Goal: Register for event/course

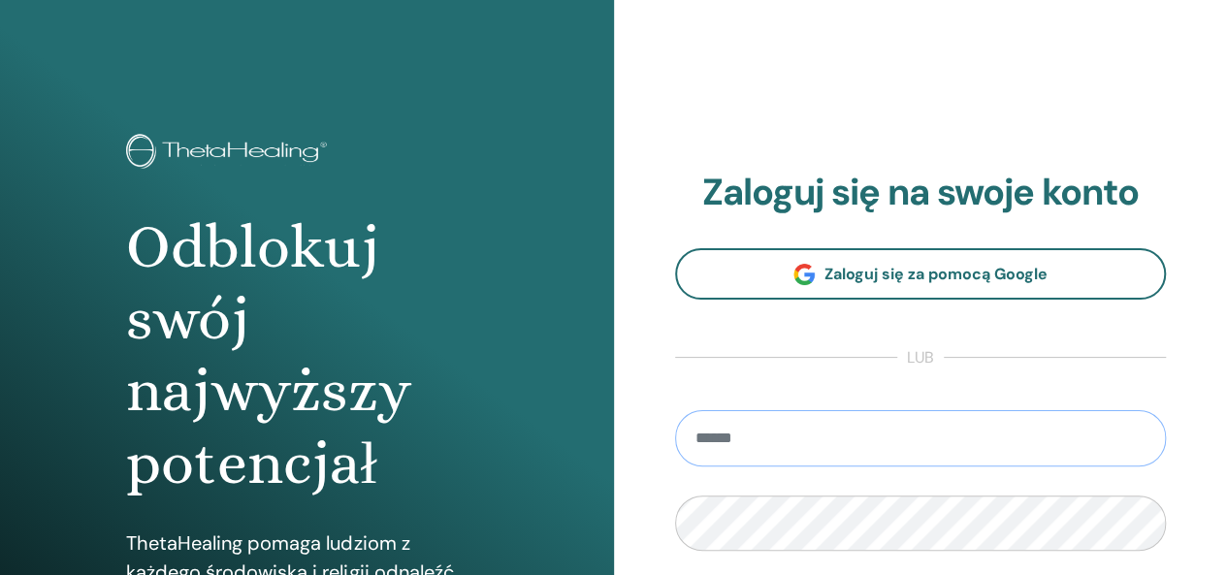
click at [820, 447] on input "email" at bounding box center [921, 438] width 492 height 56
type input "**********"
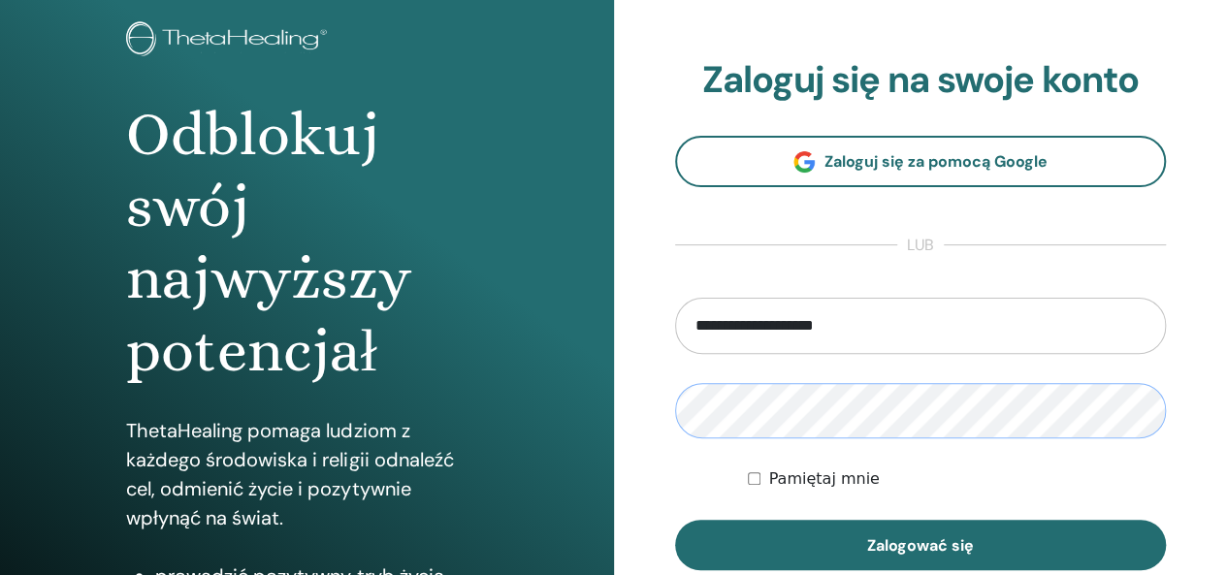
scroll to position [167, 0]
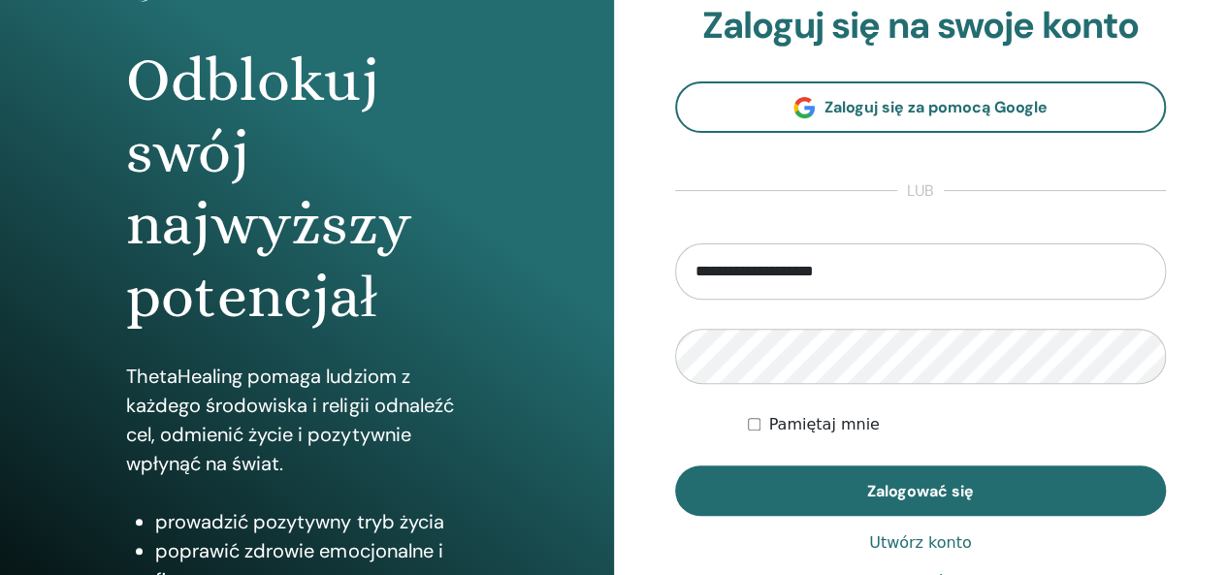
click at [894, 549] on font "Utwórz konto" at bounding box center [920, 542] width 103 height 18
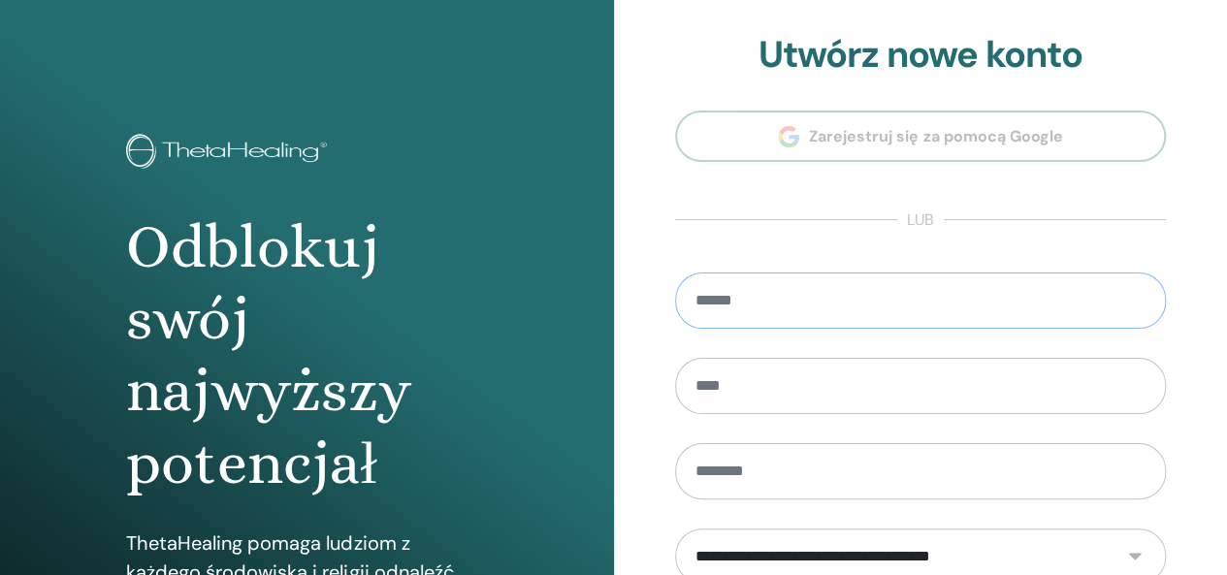
click at [958, 301] on input "email" at bounding box center [921, 301] width 492 height 56
type input "**********"
click at [914, 377] on input "text" at bounding box center [921, 386] width 492 height 56
type input "******"
type input "****"
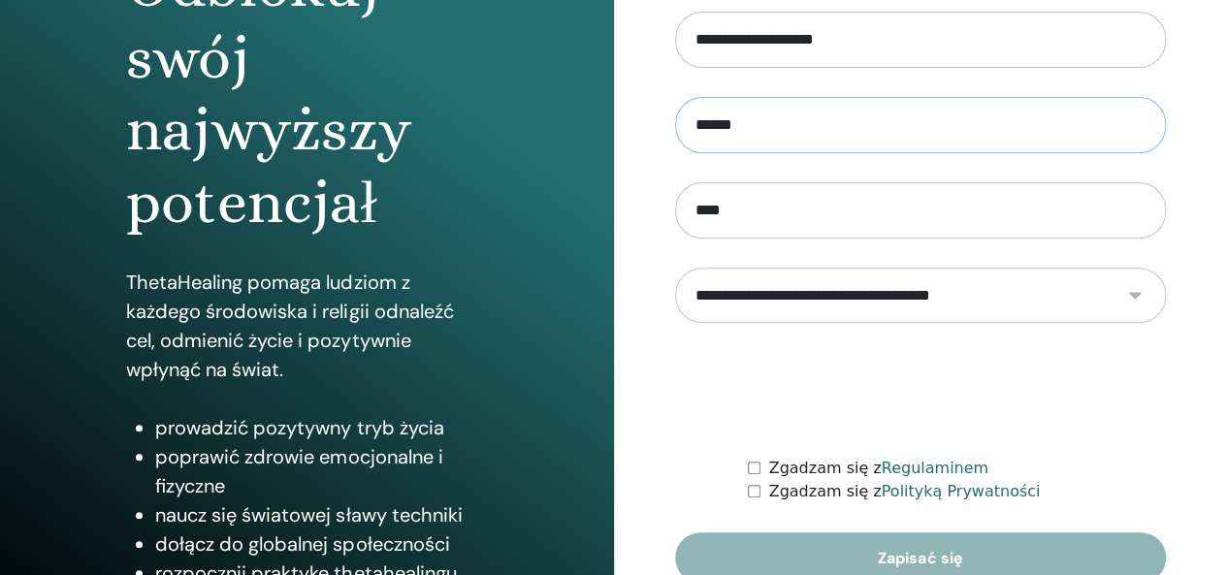
scroll to position [273, 0]
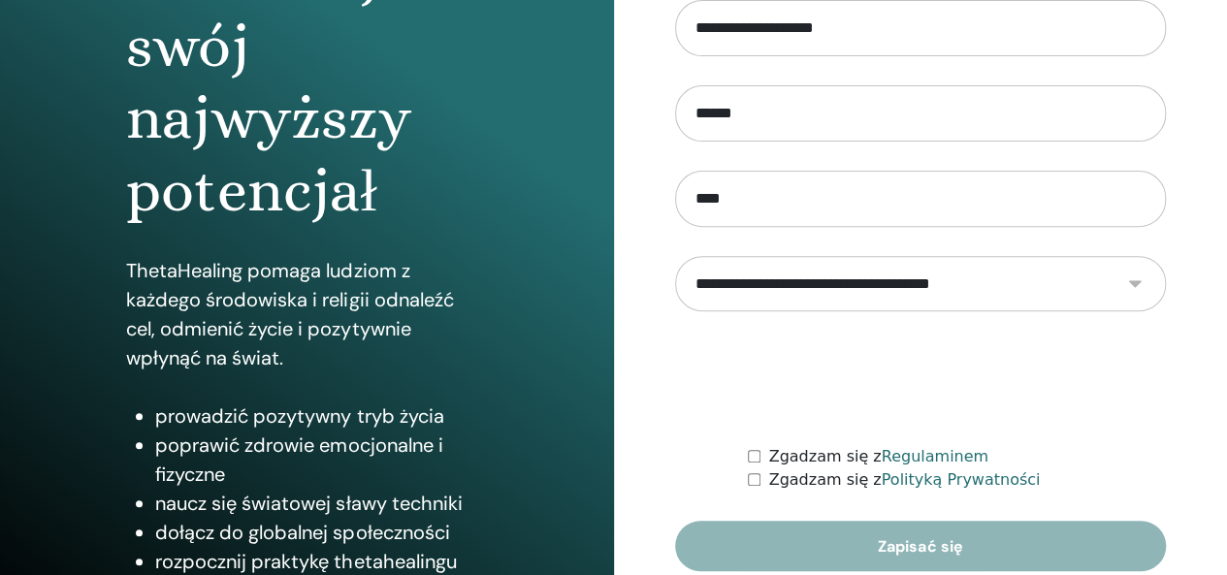
click at [1129, 296] on select "**********" at bounding box center [920, 283] width 491 height 55
select select "***"
click at [675, 256] on select "**********" at bounding box center [920, 283] width 491 height 55
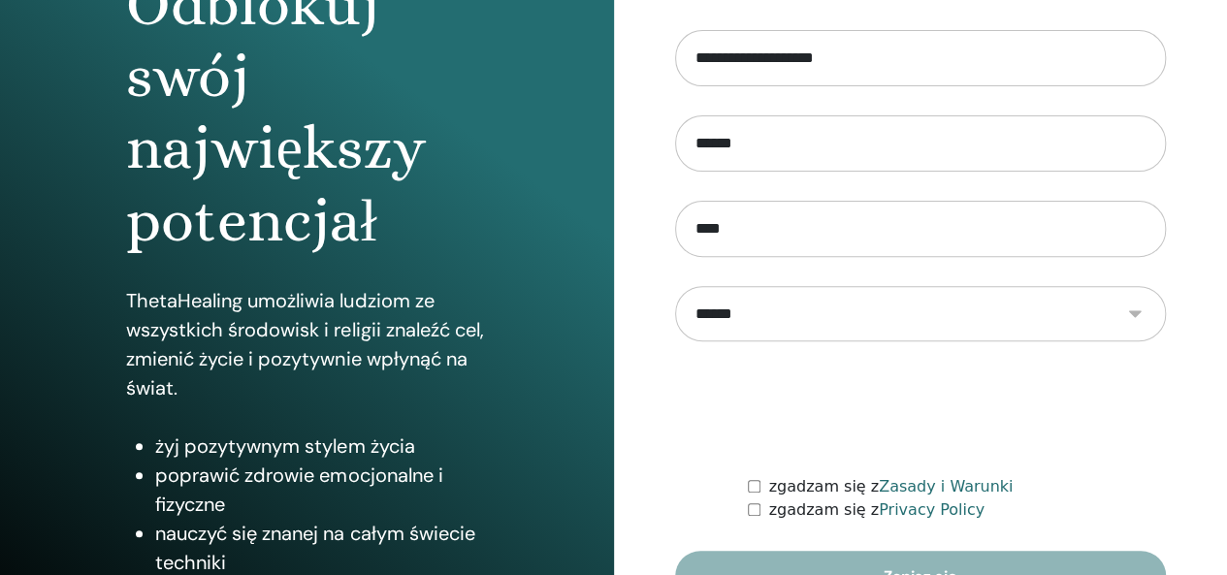
scroll to position [274, 0]
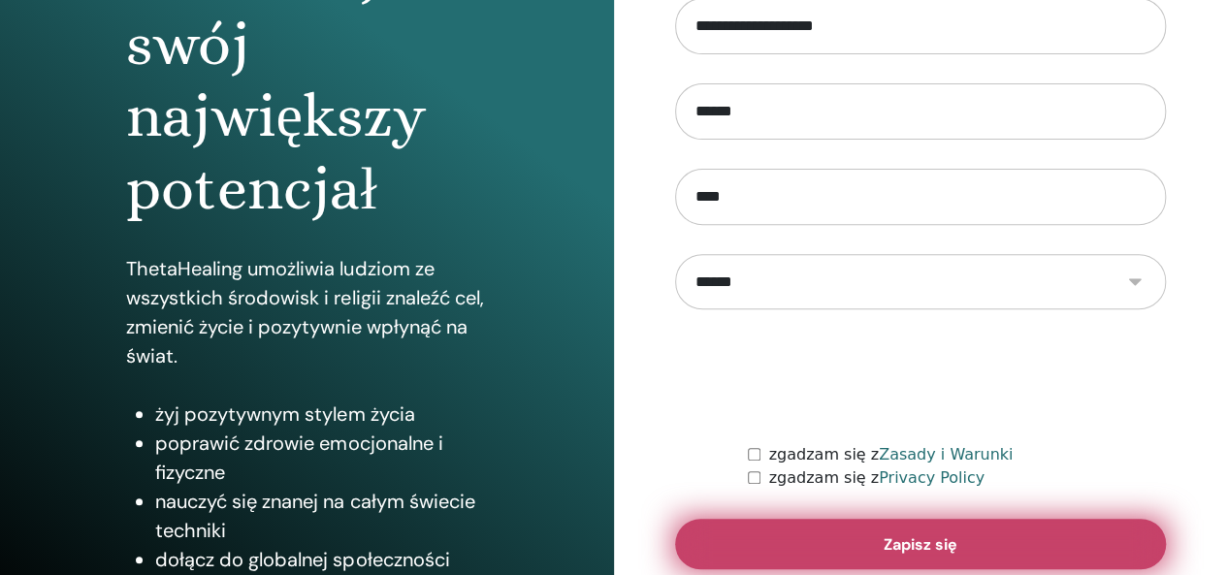
click at [790, 544] on button "Zapisz się" at bounding box center [921, 544] width 492 height 50
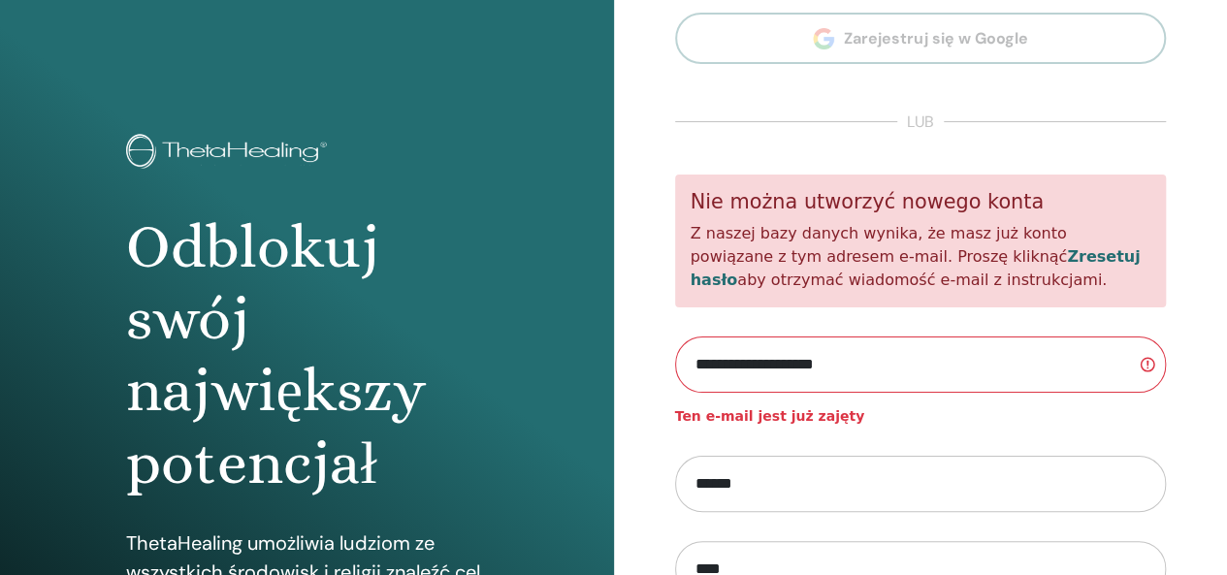
click at [1094, 33] on section "**********" at bounding box center [921, 438] width 492 height 1007
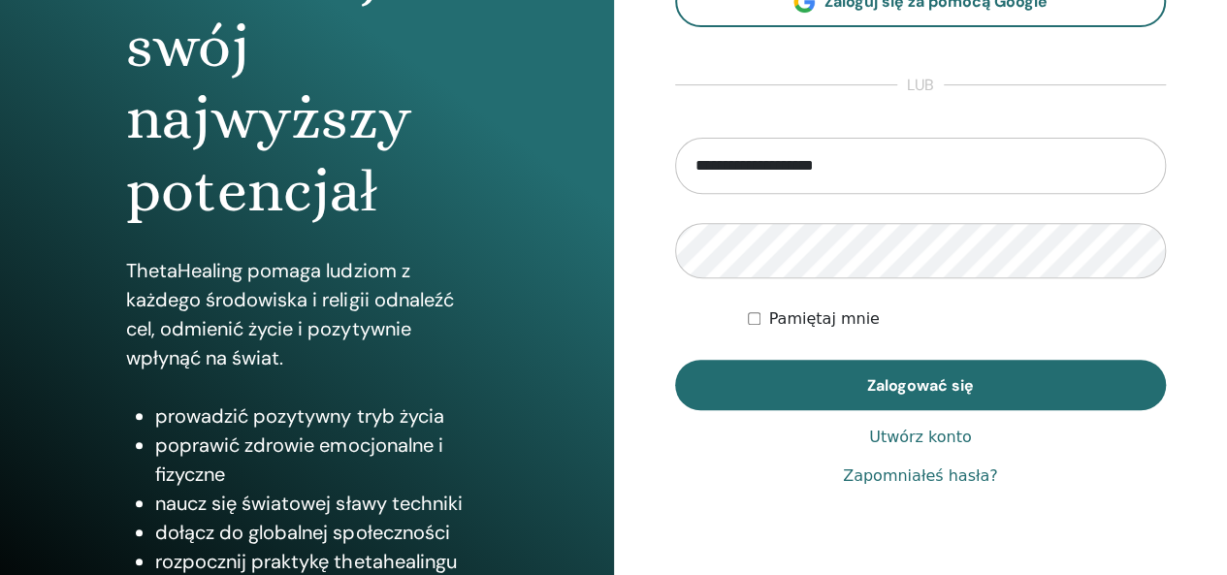
scroll to position [273, 0]
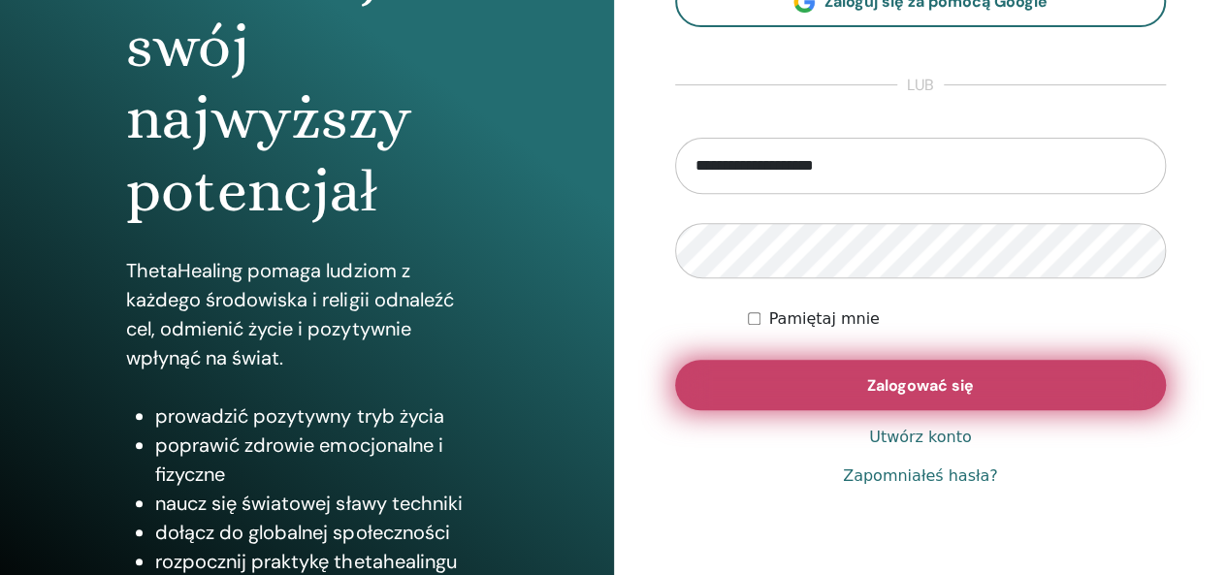
click at [744, 369] on button "Zalogować się" at bounding box center [921, 385] width 492 height 50
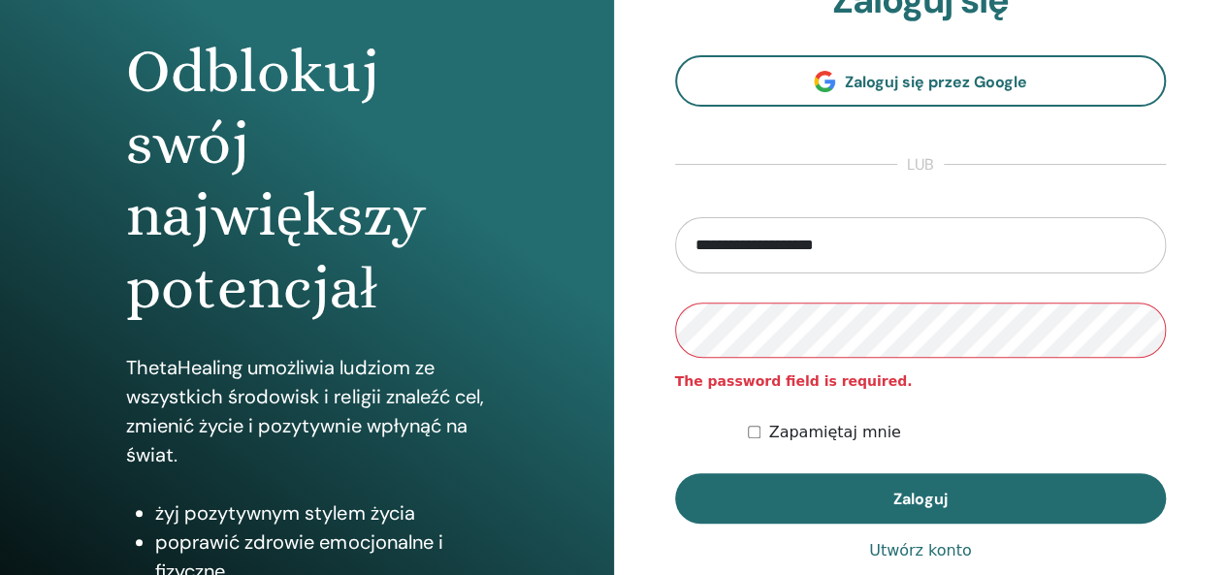
scroll to position [194, 0]
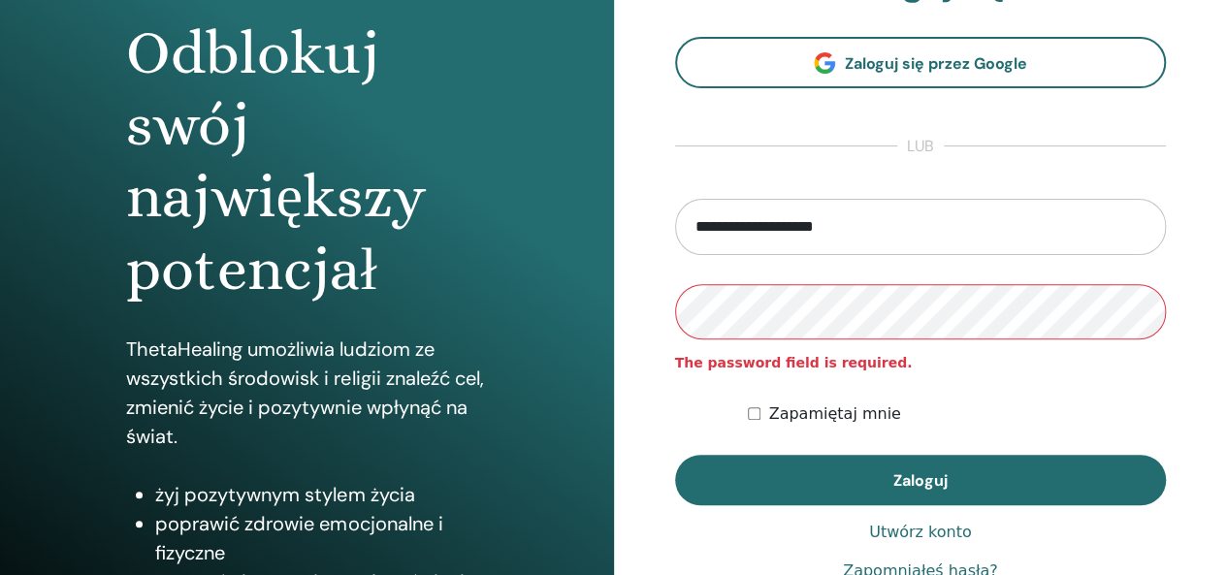
click at [974, 569] on link "Zapomniałeś hasła?" at bounding box center [920, 571] width 155 height 23
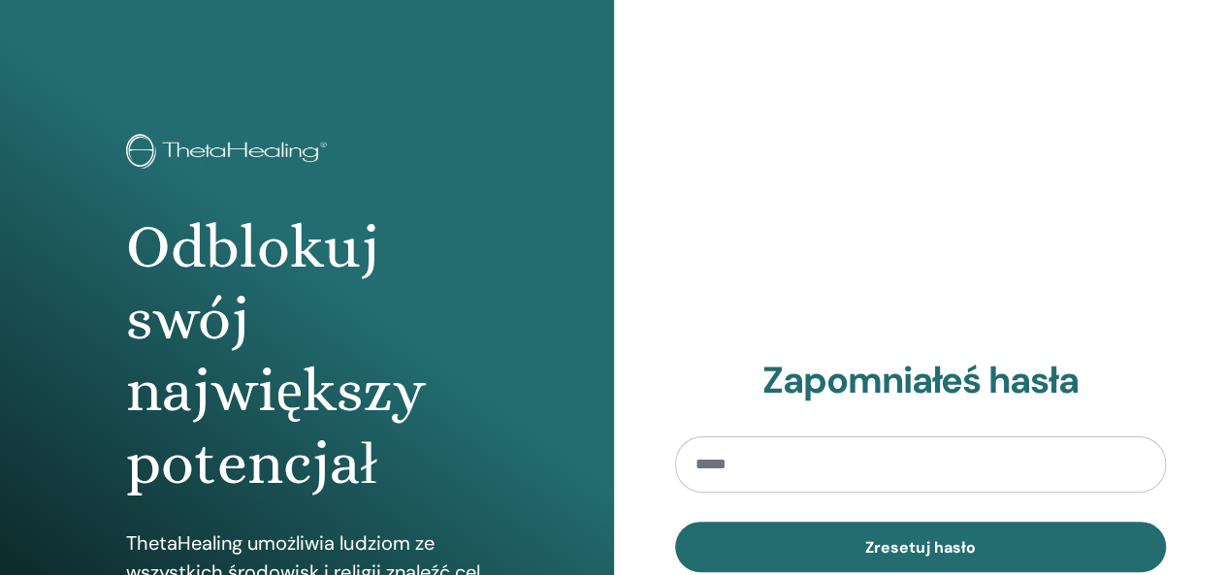
click at [767, 473] on input "email" at bounding box center [921, 464] width 492 height 56
type input "**********"
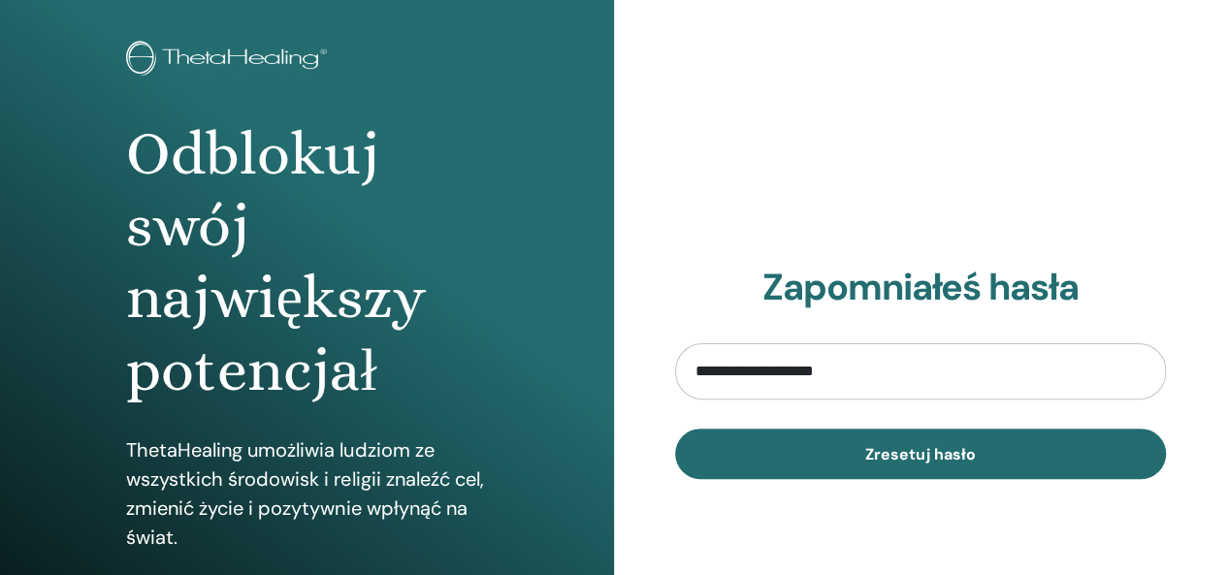
scroll to position [147, 0]
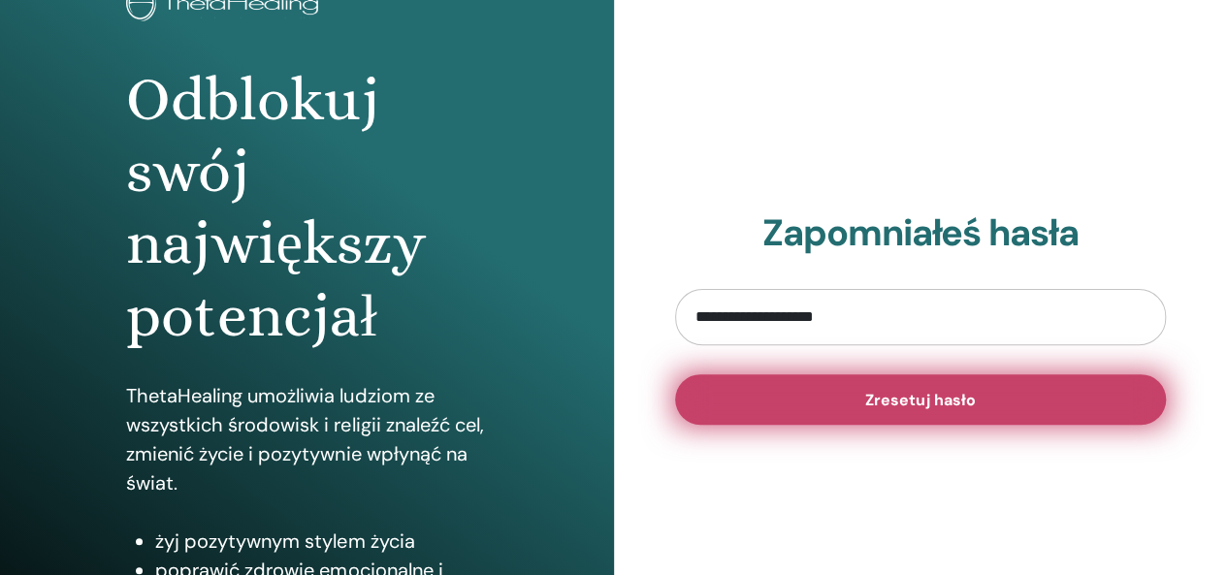
click at [945, 405] on span "Zresetuj hasło" at bounding box center [920, 400] width 110 height 20
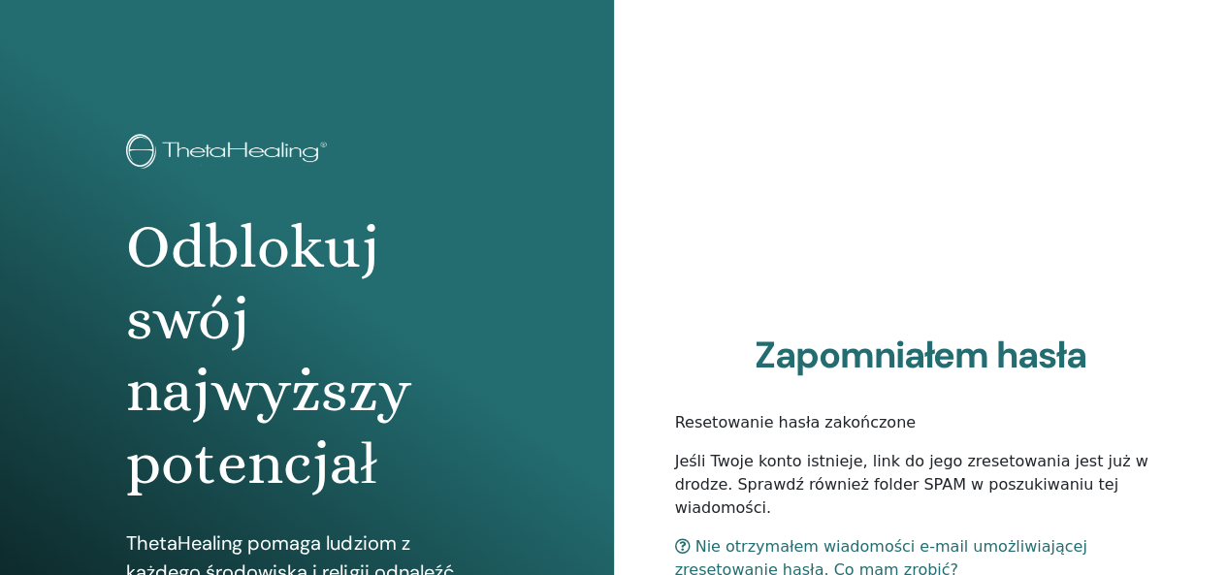
drag, startPoint x: 0, startPoint y: 0, endPoint x: 85, endPoint y: -57, distance: 102.8
click at [85, 0] on html "Odblokuj swój najwyższy potencjał ThetaHealing pomaga ludziom z każdego środowi…" at bounding box center [613, 287] width 1227 height 575
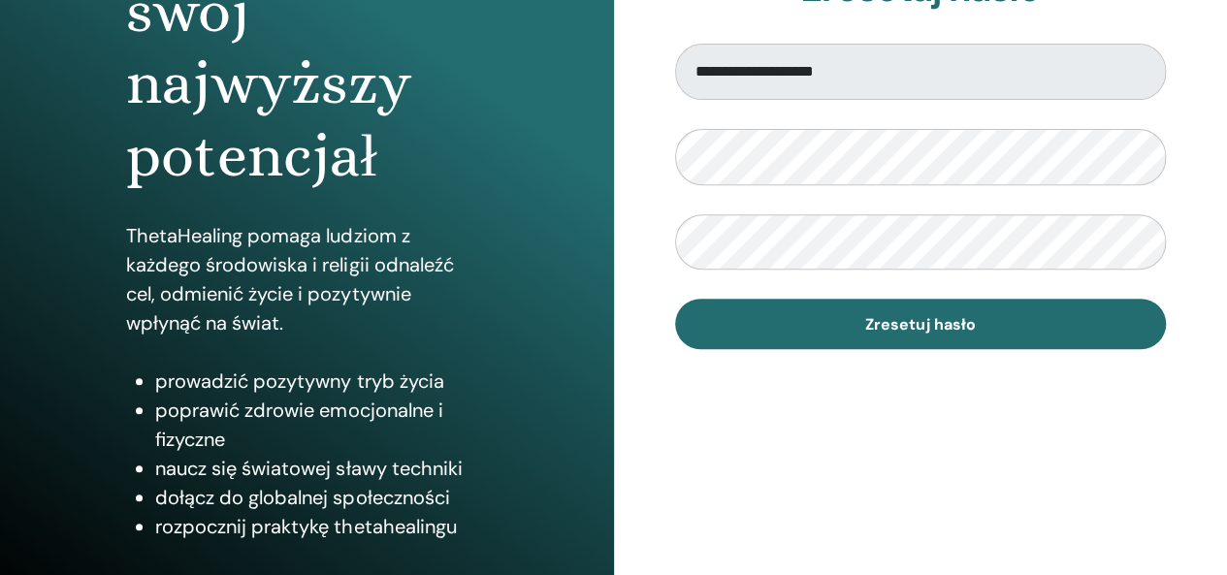
scroll to position [331, 0]
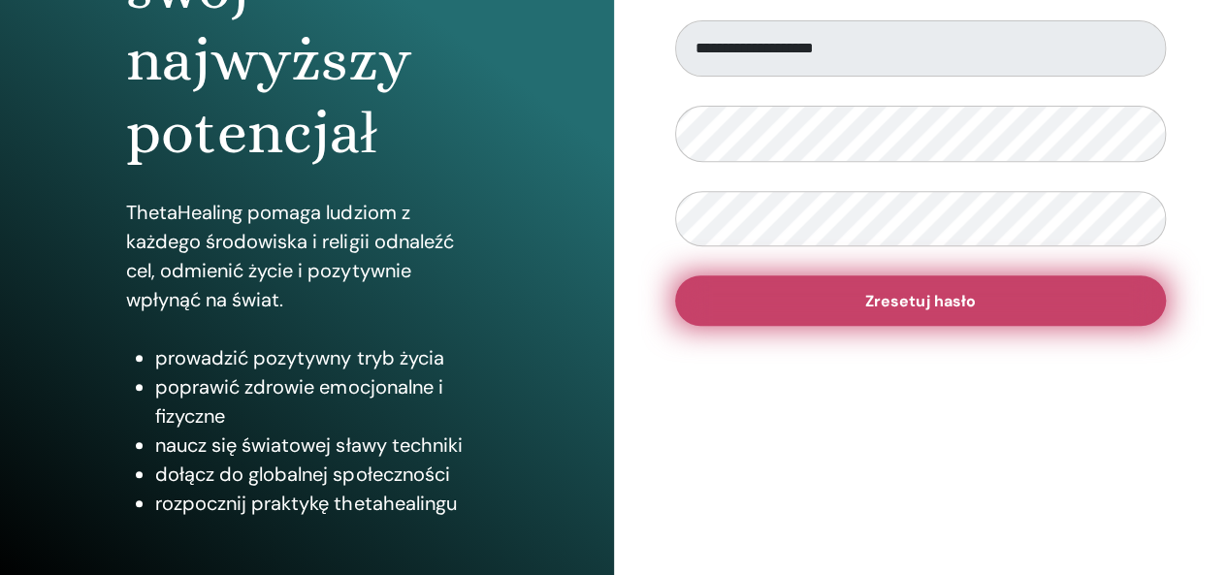
click at [982, 320] on button "Zresetuj hasło" at bounding box center [921, 300] width 492 height 50
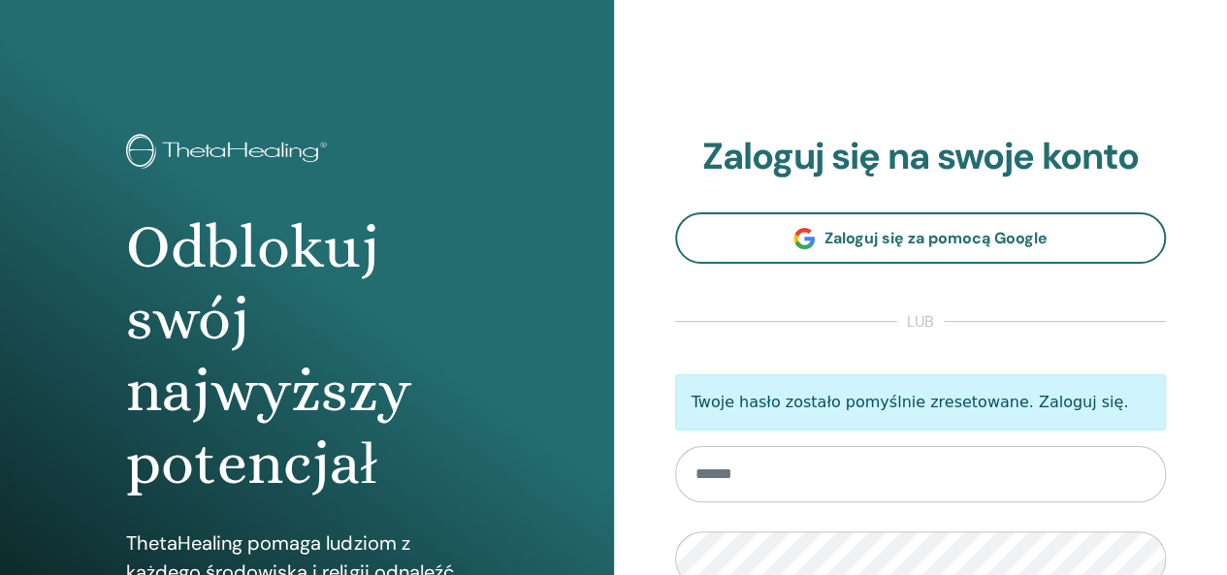
type input "**********"
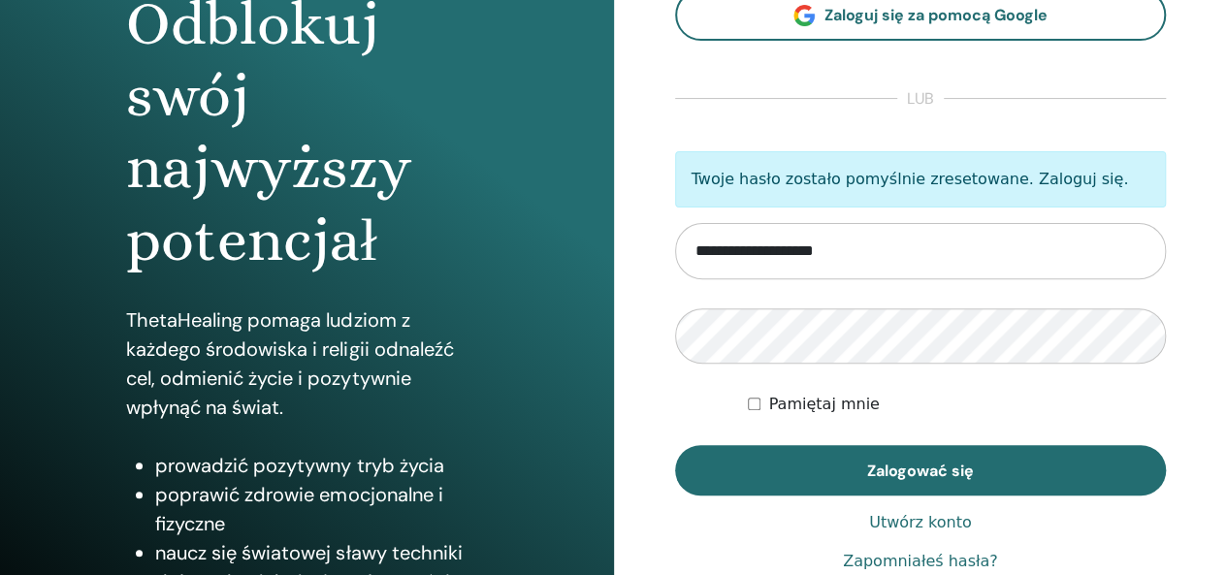
scroll to position [233, 0]
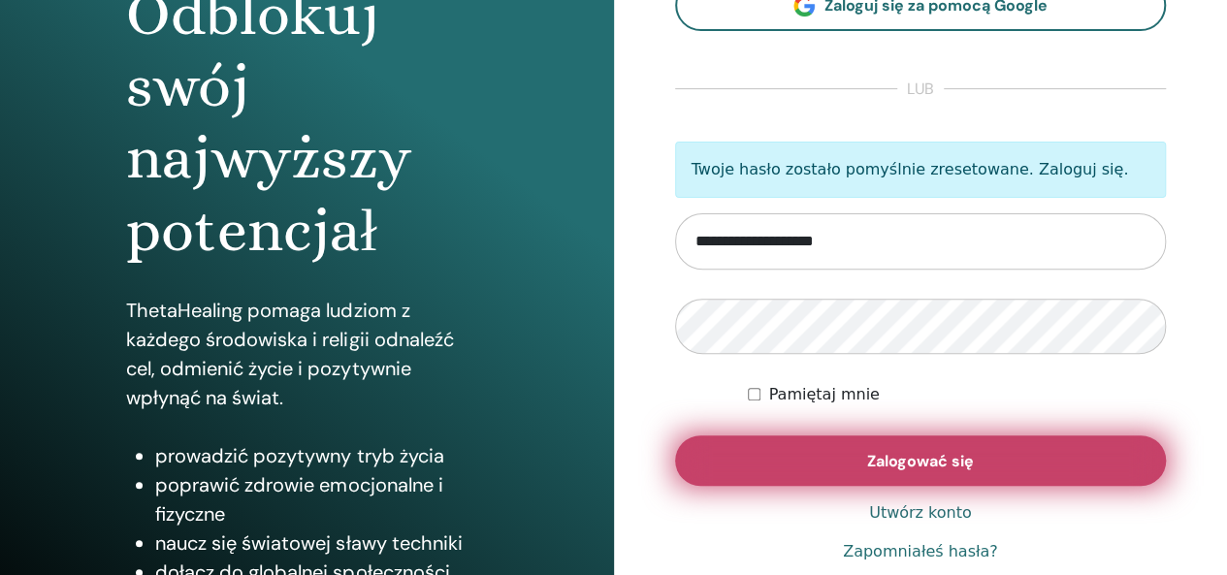
click at [817, 443] on button "Zalogować się" at bounding box center [921, 460] width 492 height 50
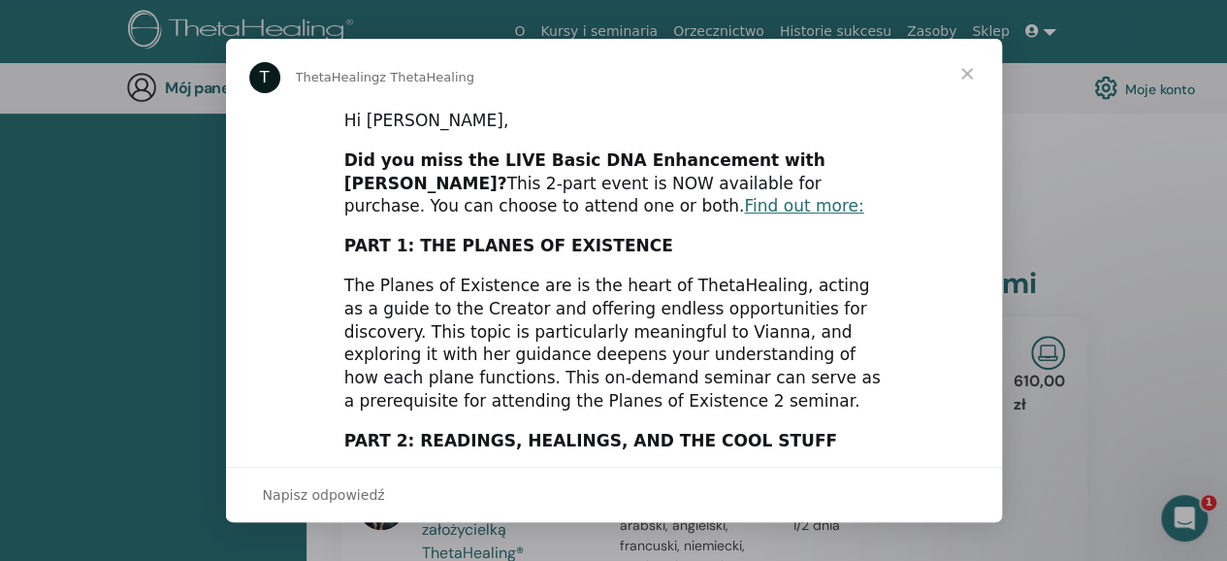
scroll to position [338, 0]
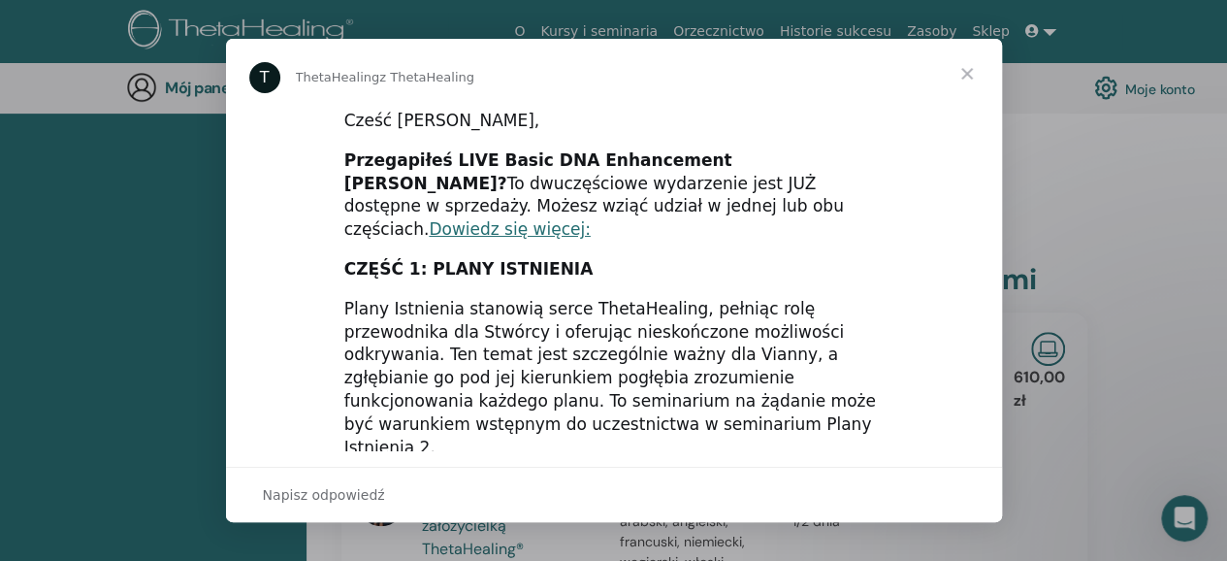
click at [1076, 197] on div "Komunikator Intercom" at bounding box center [613, 280] width 1227 height 561
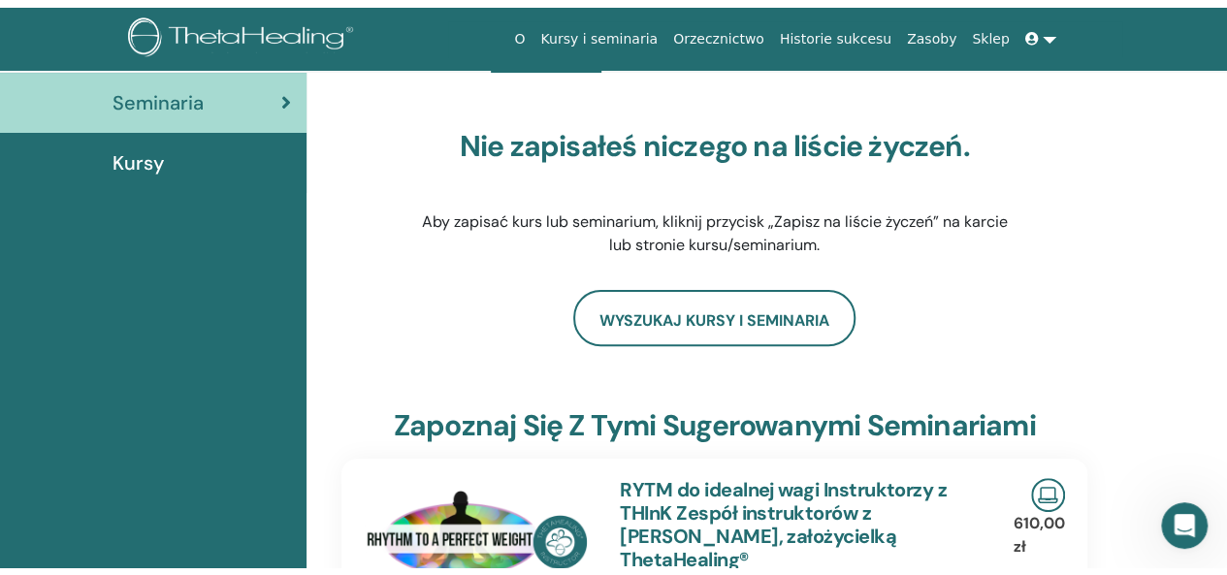
scroll to position [0, 0]
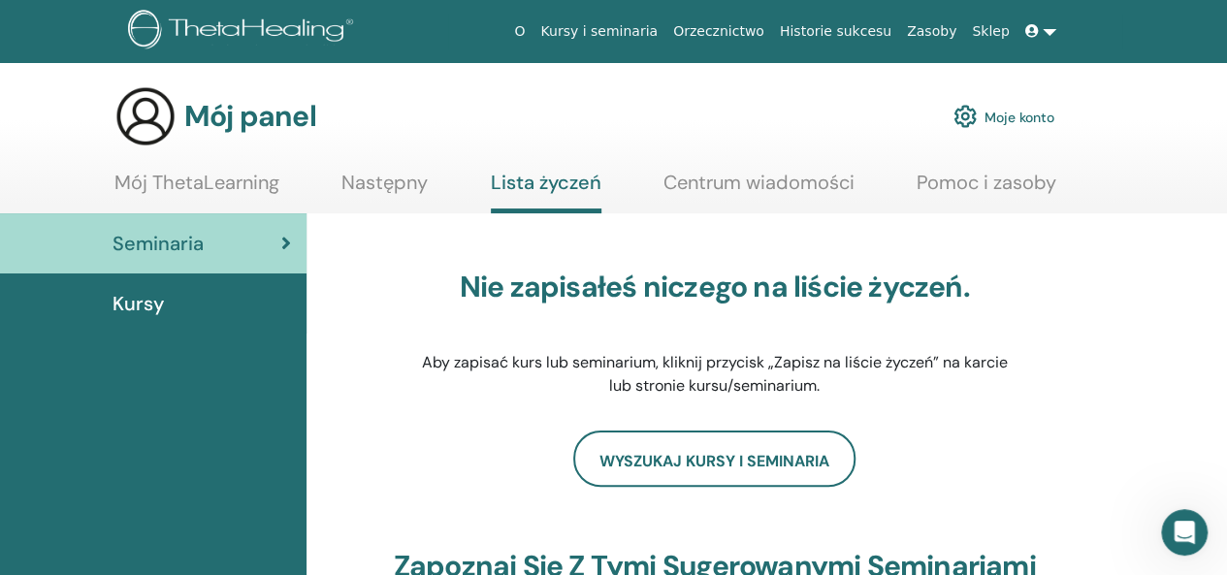
click at [156, 307] on font "Kursy" at bounding box center [138, 303] width 51 height 25
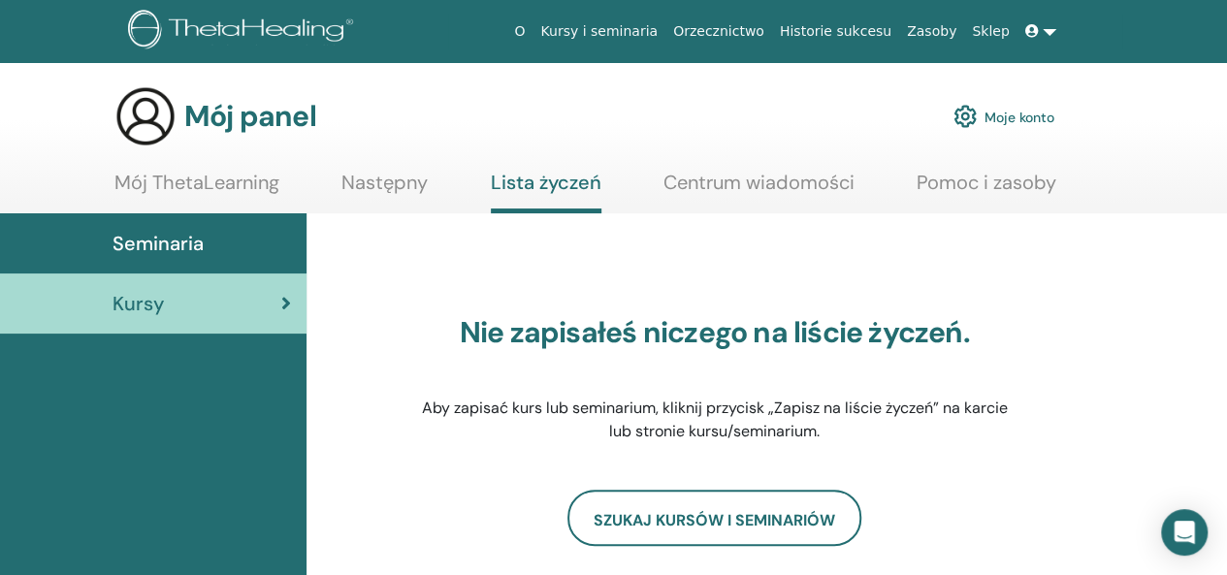
click at [162, 193] on font "Mój ThetaLearning" at bounding box center [196, 182] width 165 height 25
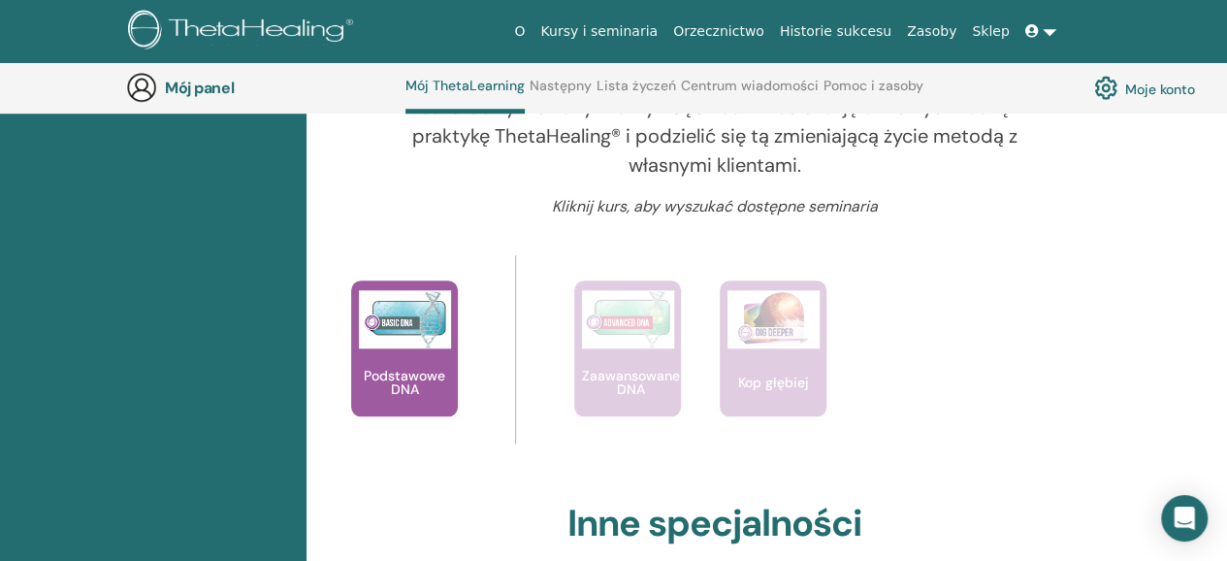
scroll to position [752, 0]
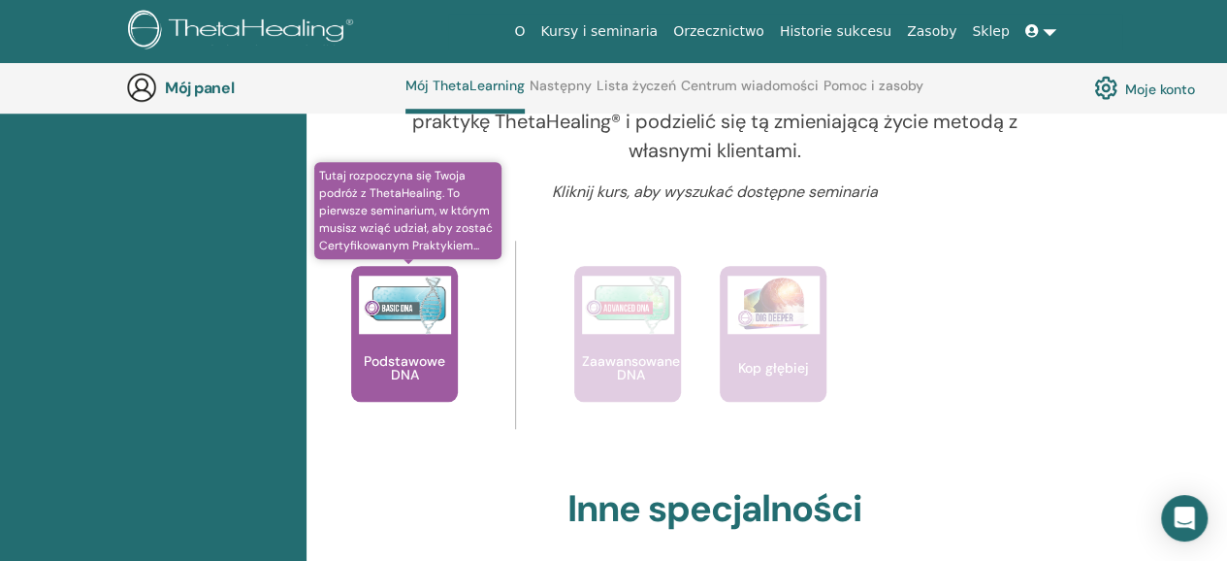
click at [400, 340] on div "Podstawowe DNA" at bounding box center [404, 334] width 107 height 136
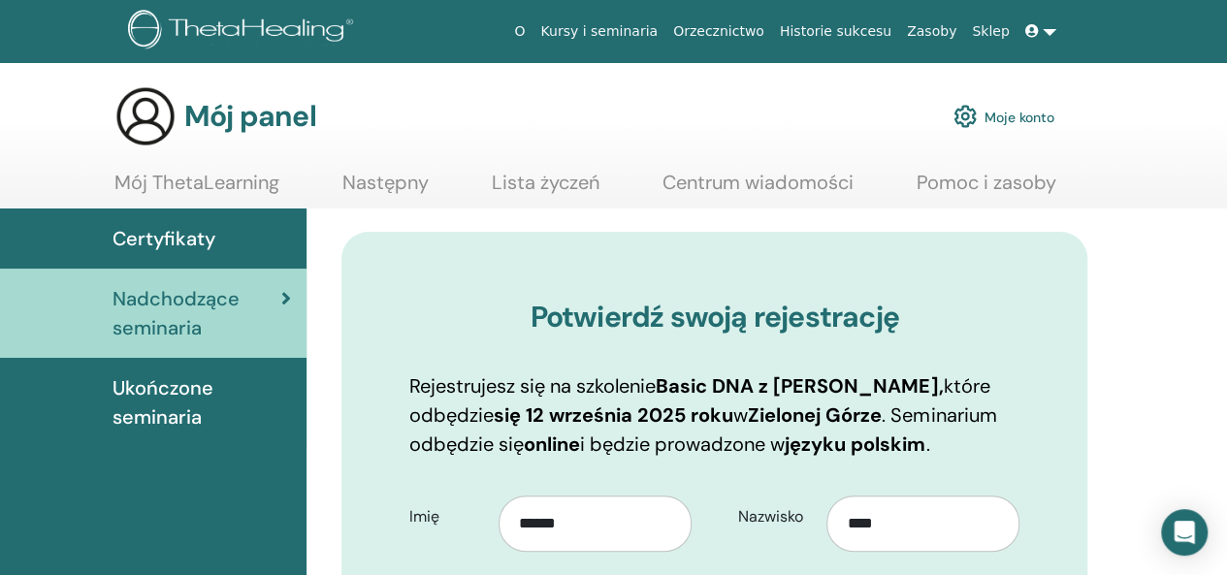
click at [206, 186] on font "Mój ThetaLearning" at bounding box center [196, 182] width 165 height 25
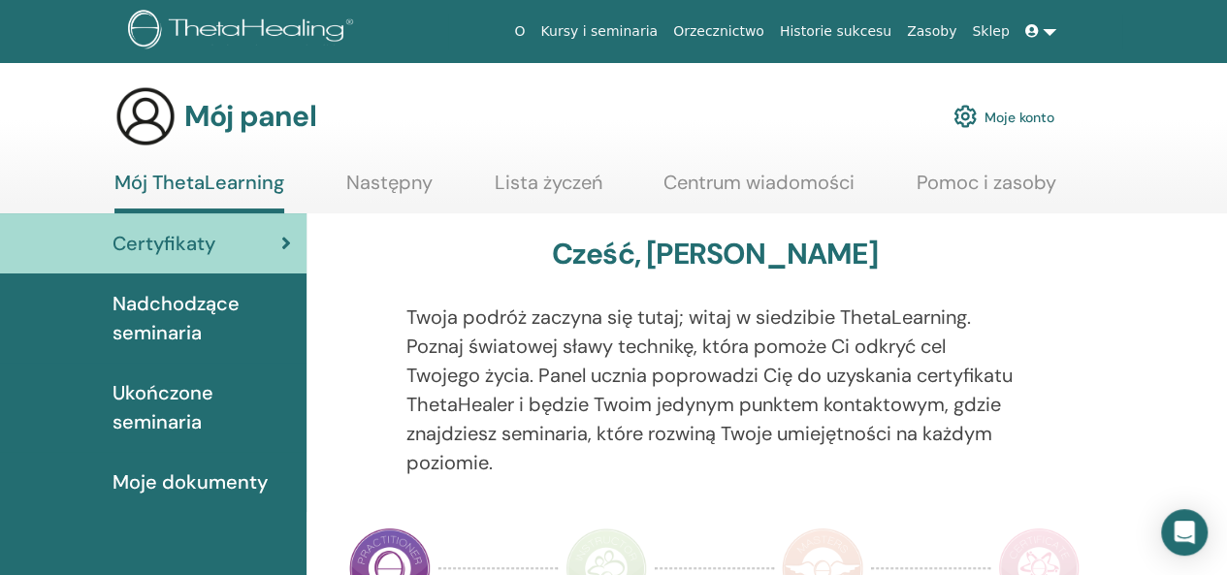
click at [658, 33] on font "Kursy i seminaria" at bounding box center [598, 31] width 117 height 16
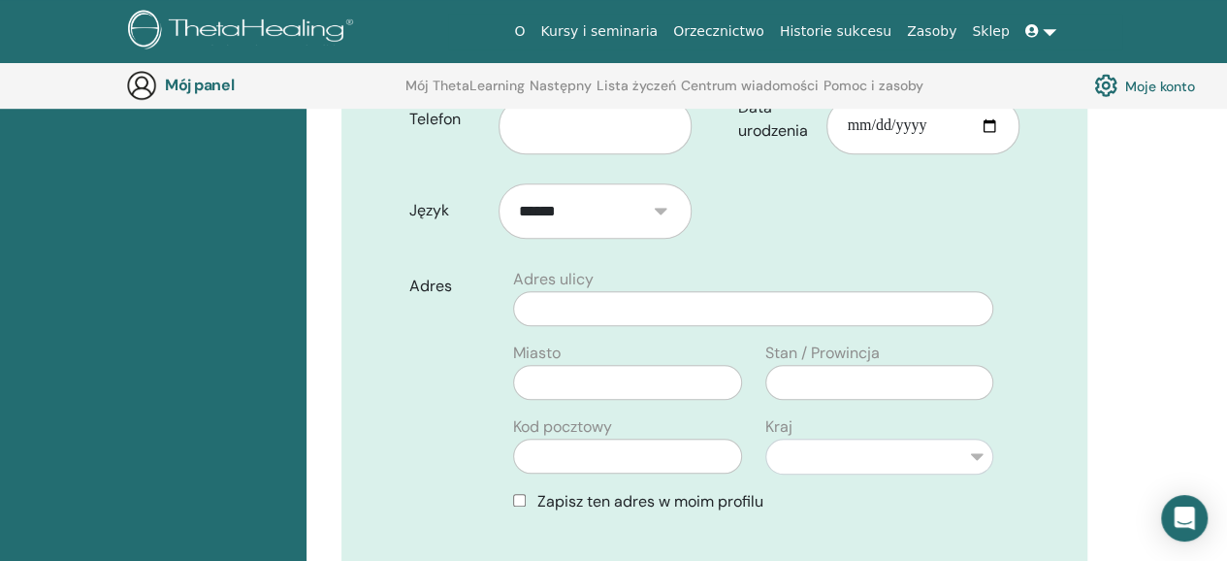
scroll to position [562, 0]
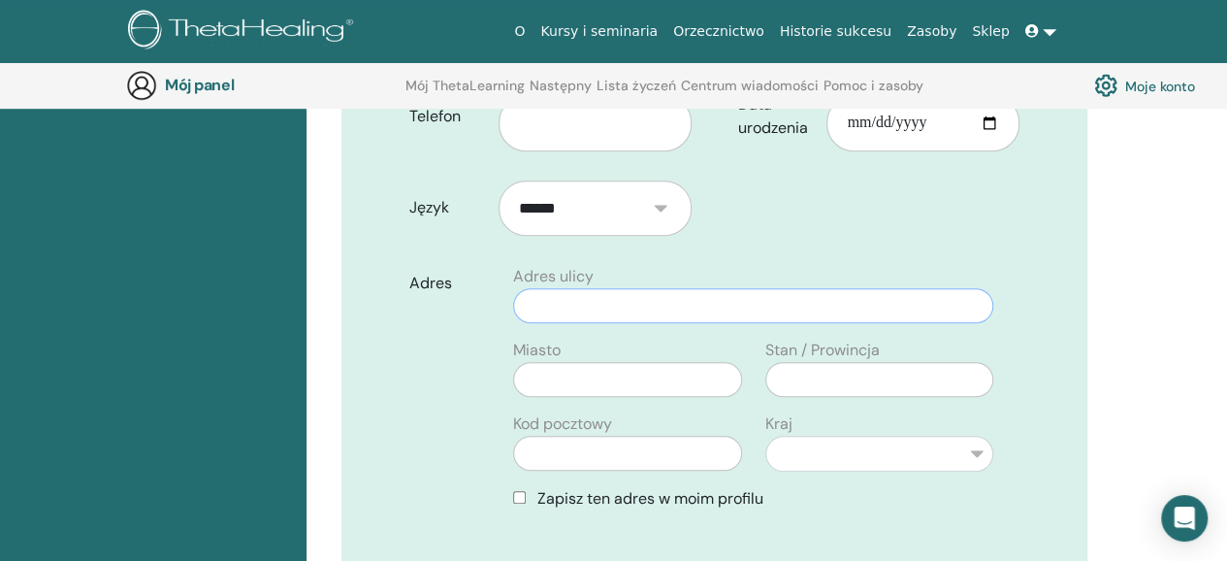
click at [706, 288] on input "text" at bounding box center [753, 305] width 480 height 35
type input "**********"
type input "*********"
type input "******"
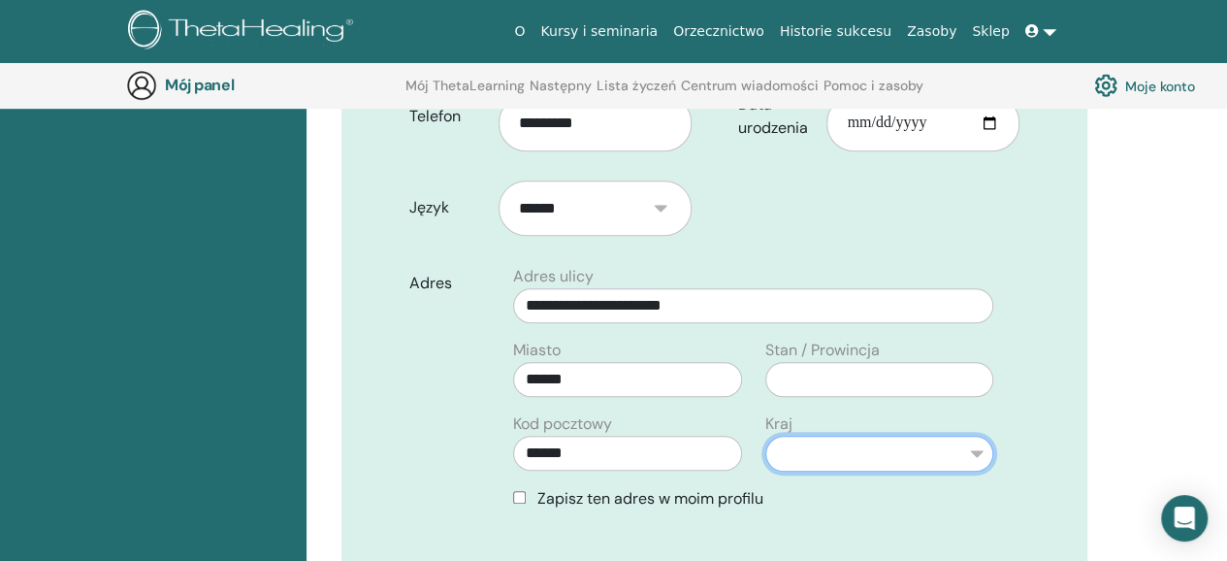
select select "**"
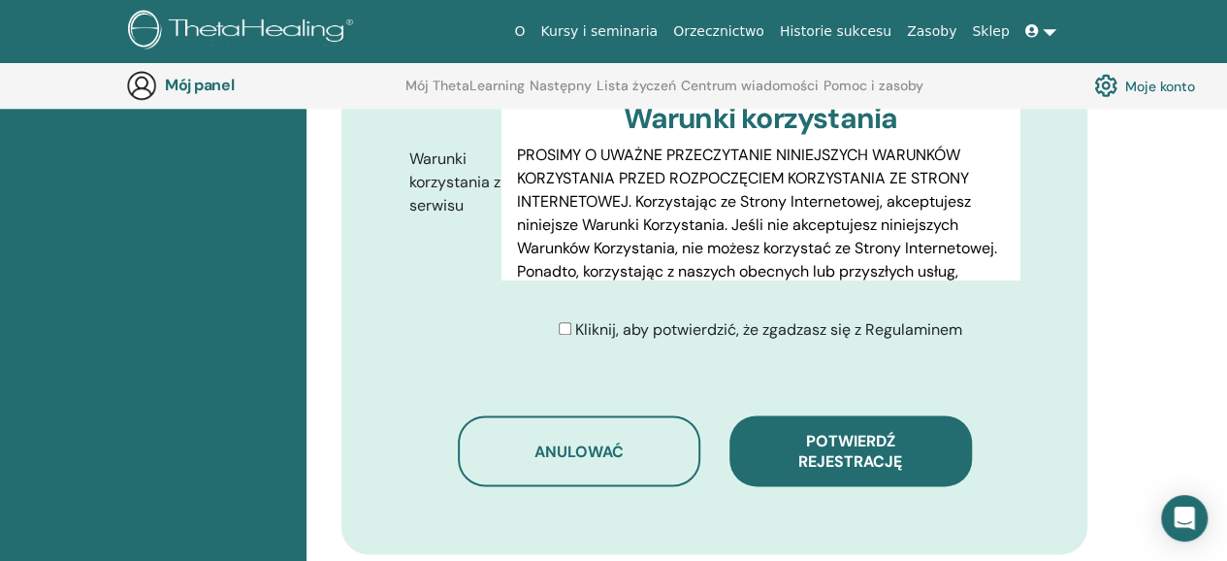
scroll to position [1053, 0]
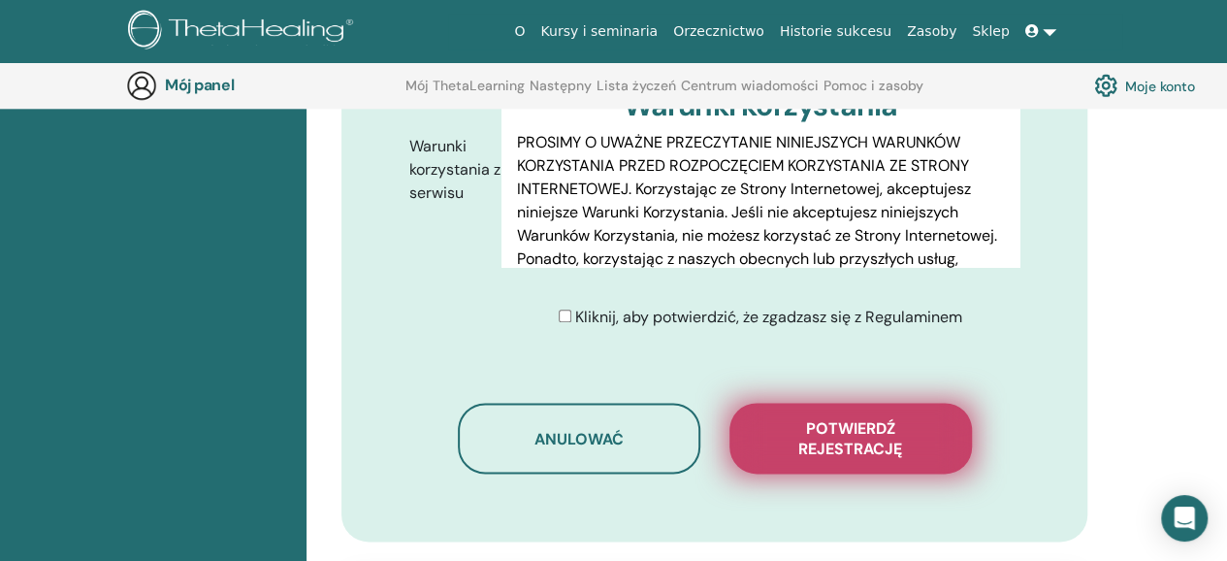
click at [865, 418] on font "Potwierdź rejestrację" at bounding box center [850, 438] width 104 height 41
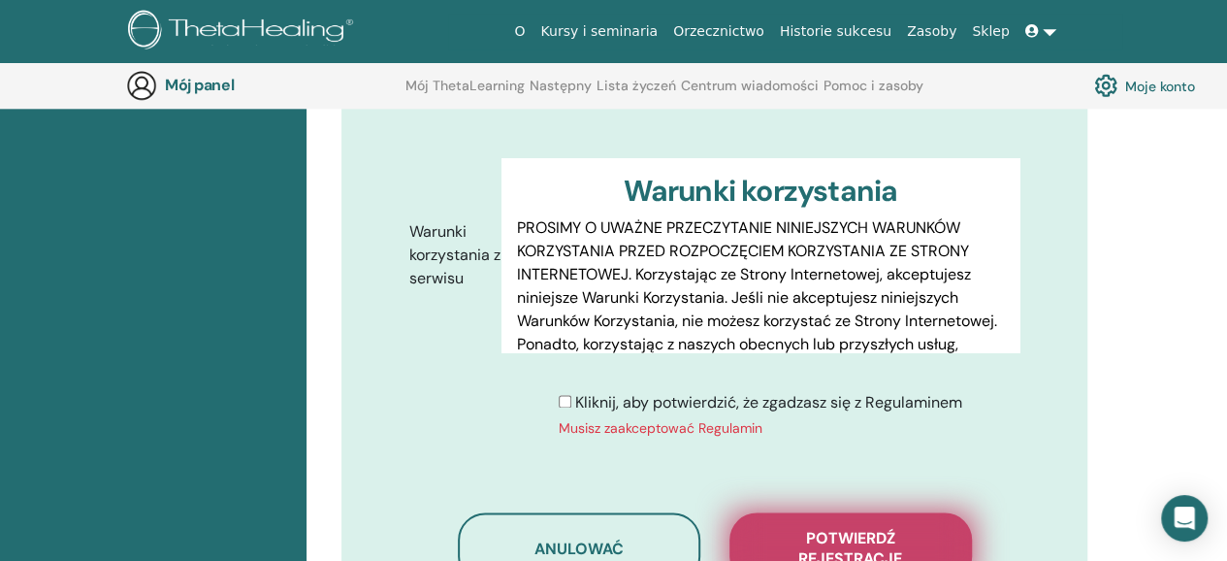
click at [800, 528] on span "Potwierdź rejestrację" at bounding box center [851, 548] width 194 height 41
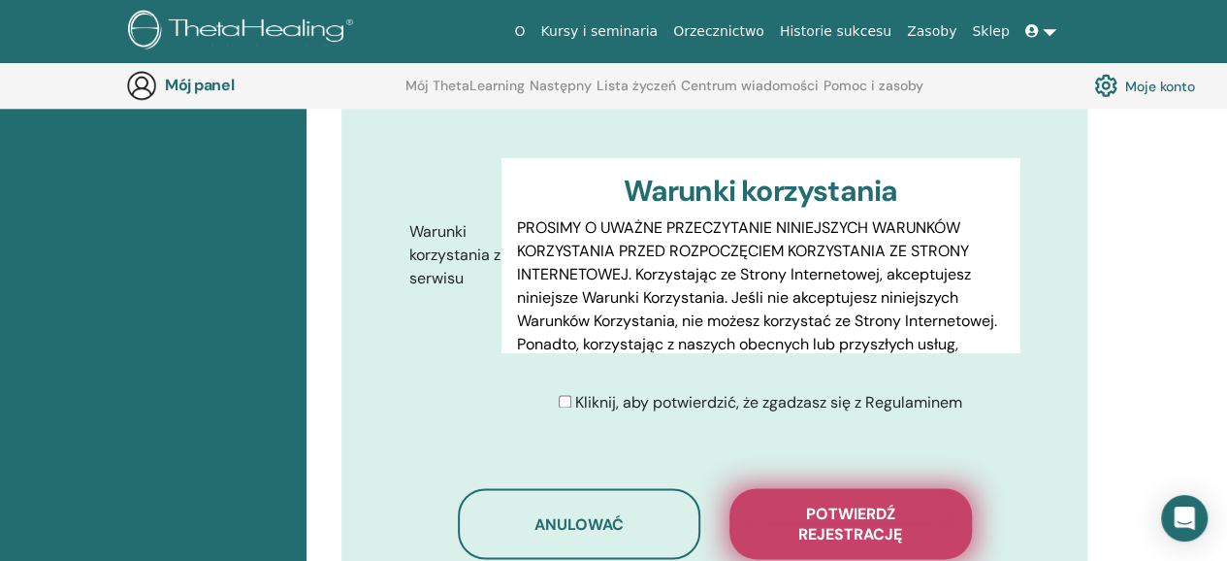
click at [801, 498] on button "Potwierdź rejestrację" at bounding box center [850, 523] width 242 height 71
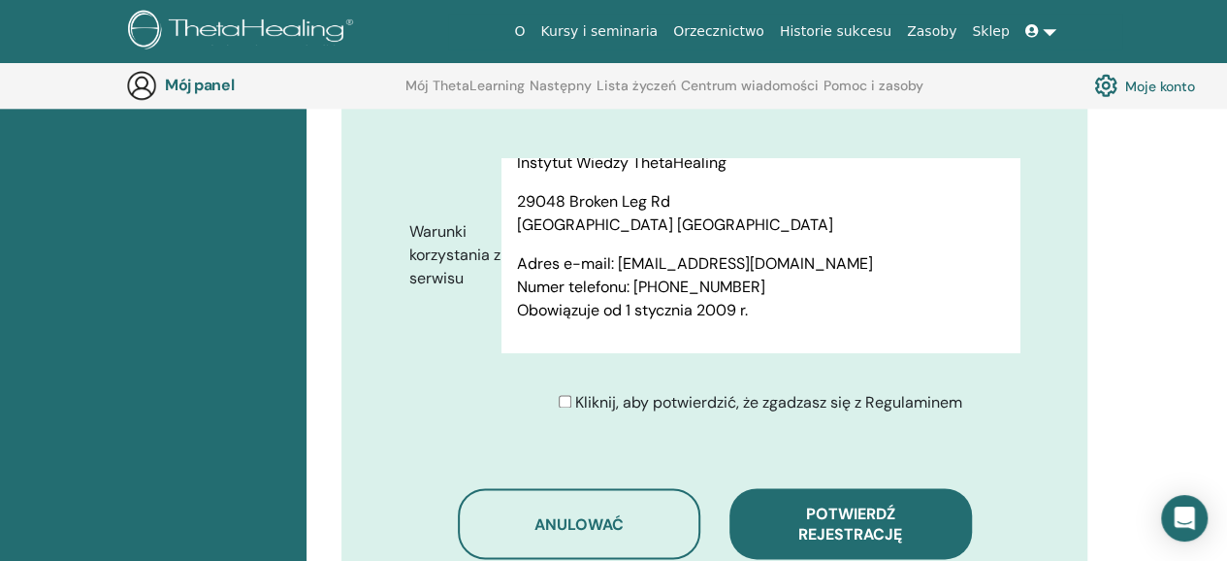
scroll to position [14201, 0]
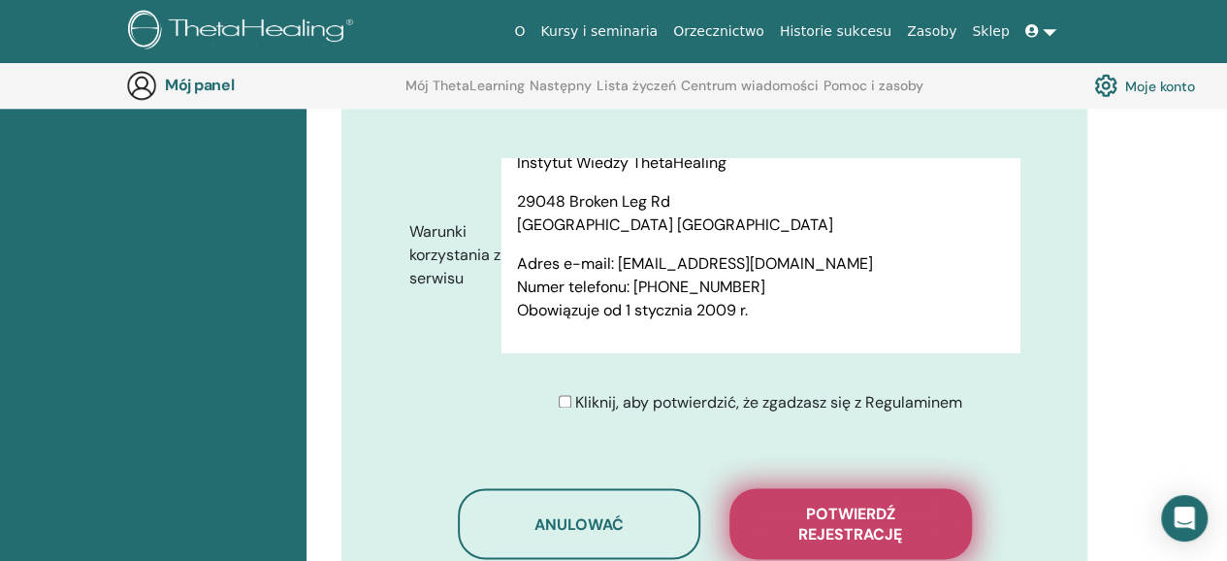
click at [894, 503] on font "Potwierdź rejestrację" at bounding box center [850, 523] width 104 height 41
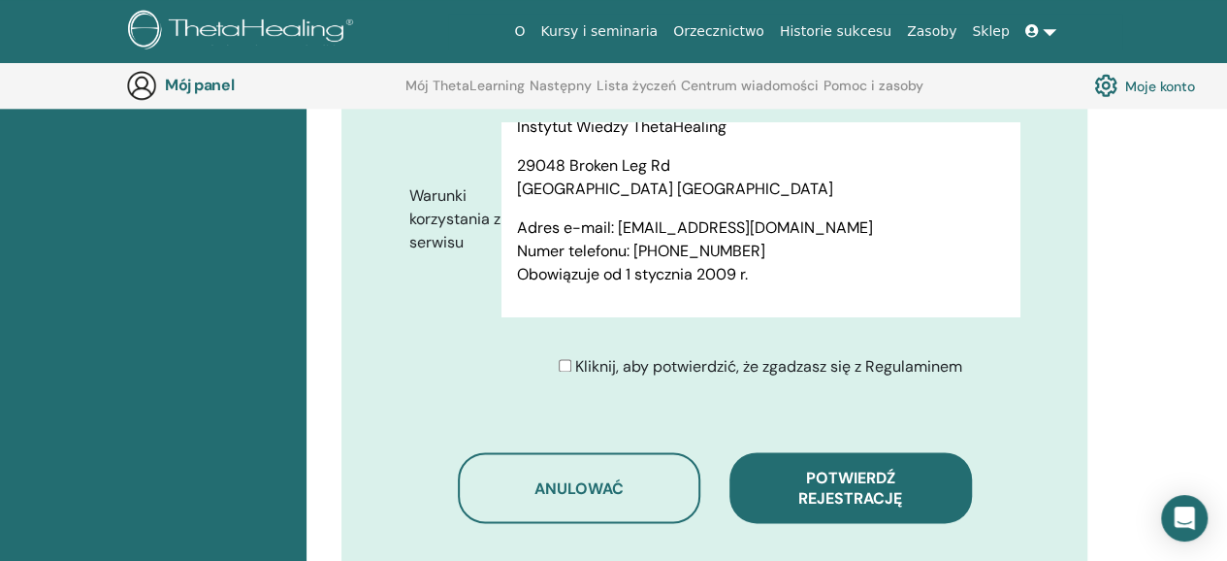
scroll to position [1123, 0]
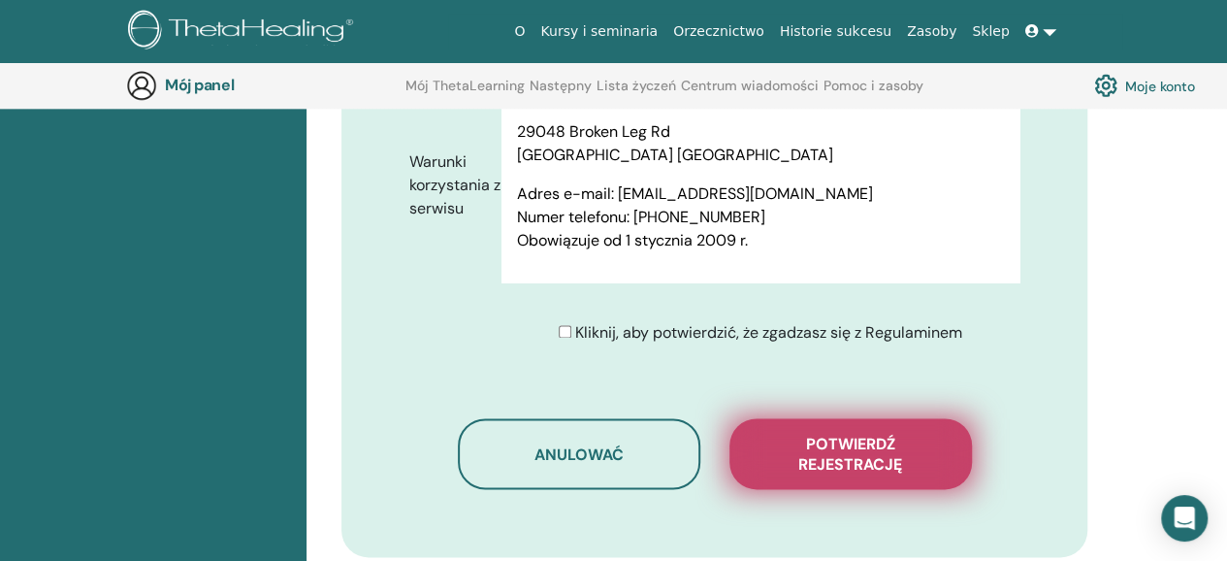
click at [815, 445] on button "Potwierdź rejestrację" at bounding box center [850, 453] width 242 height 71
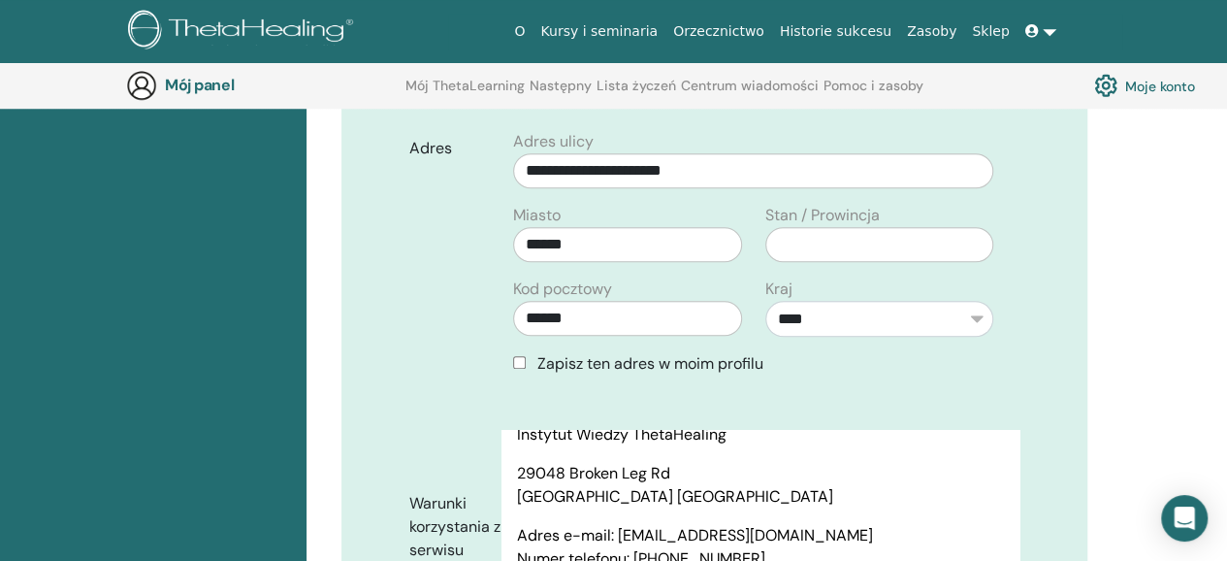
scroll to position [738, 0]
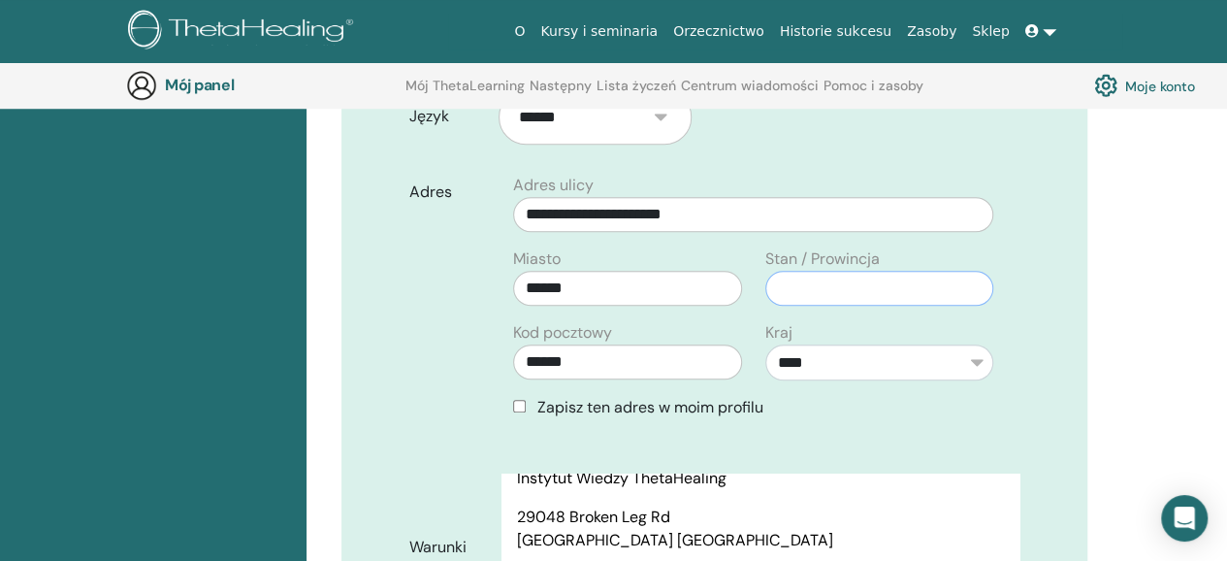
click at [803, 271] on input "text" at bounding box center [879, 288] width 228 height 35
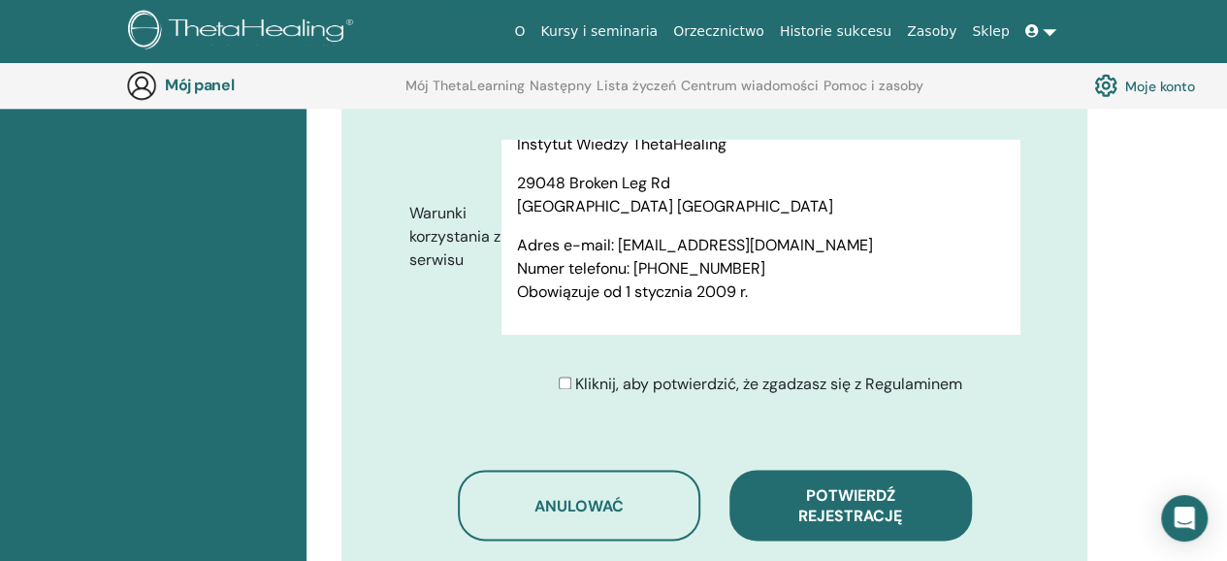
scroll to position [1085, 0]
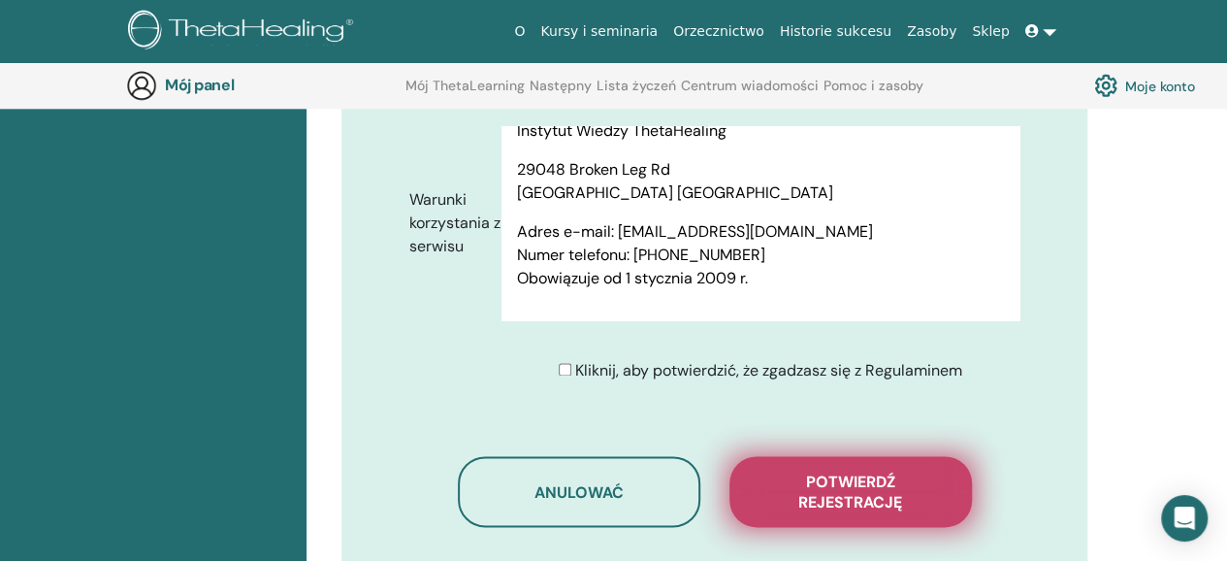
type input "******"
click at [884, 471] on font "Potwierdź rejestrację" at bounding box center [850, 491] width 104 height 41
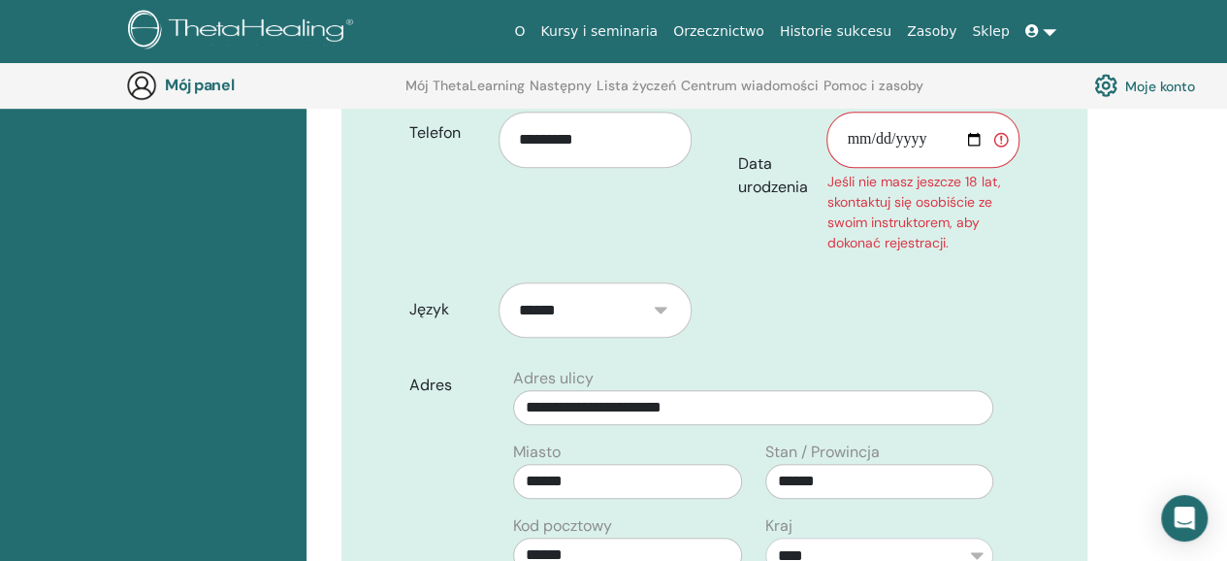
scroll to position [504, 0]
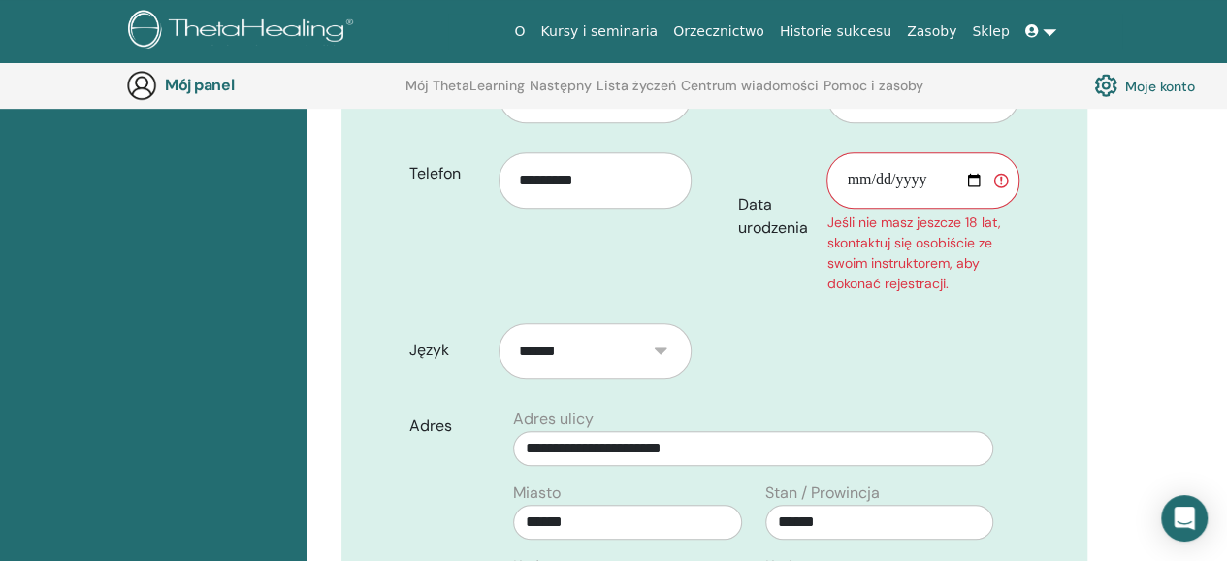
click at [974, 152] on input "Data urodzenia" at bounding box center [922, 180] width 193 height 56
click at [916, 152] on input "Data urodzenia" at bounding box center [922, 180] width 193 height 56
click at [855, 157] on input "Data urodzenia" at bounding box center [922, 180] width 193 height 56
type input "**********"
click at [923, 228] on font "Jeśli nie masz jeszcze 18 lat, skontaktuj się osobiście ze swoim instruktorem, …" at bounding box center [913, 252] width 174 height 79
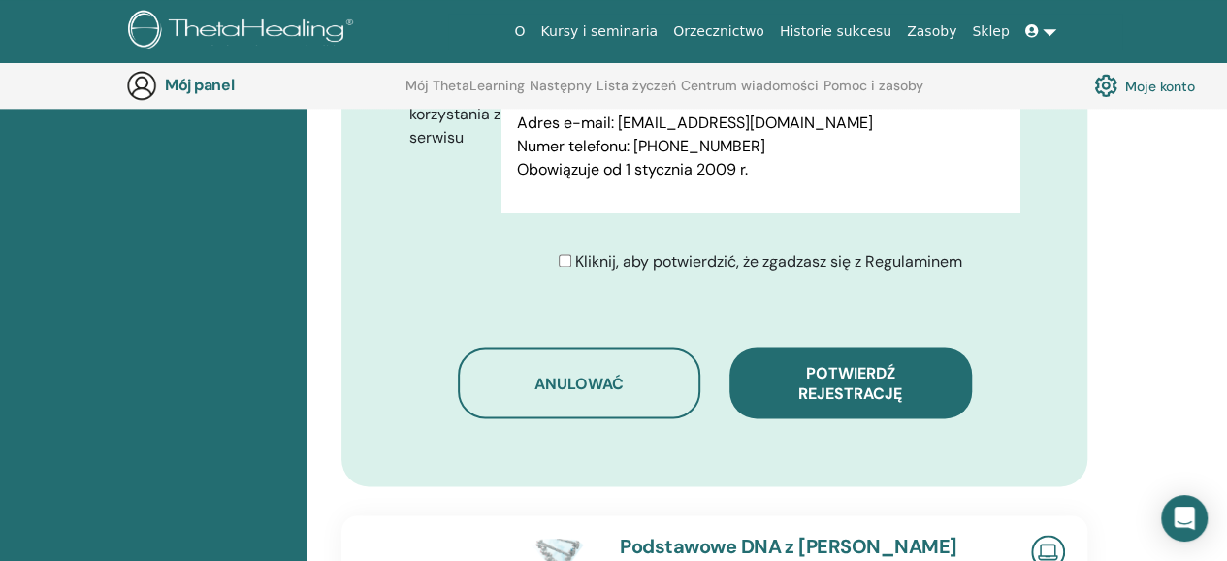
scroll to position [1201, 0]
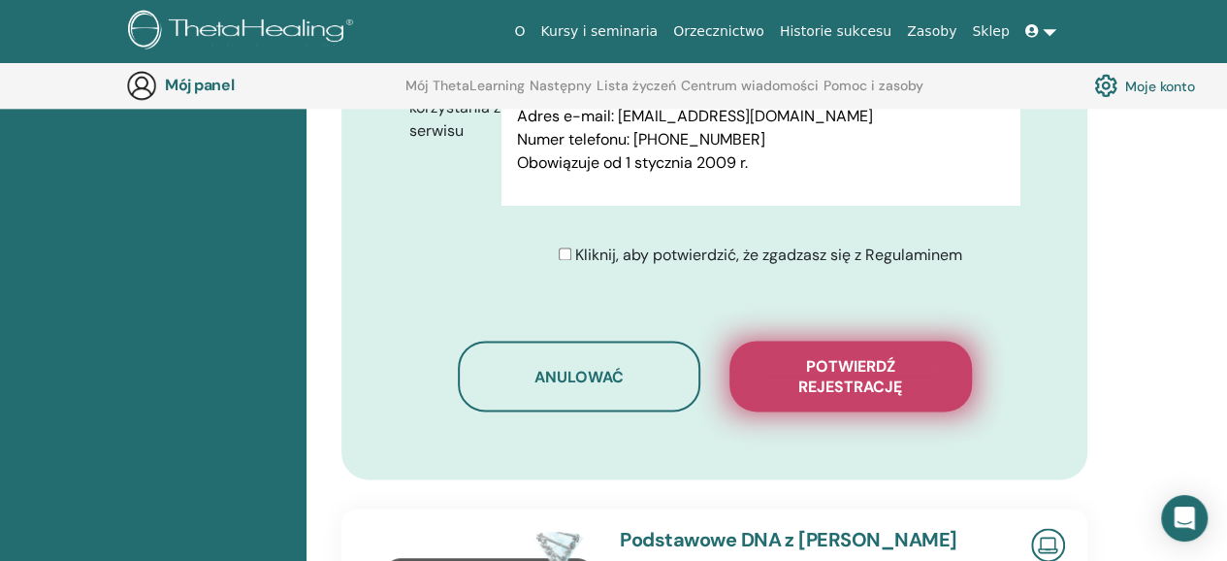
click at [819, 356] on font "Potwierdź rejestrację" at bounding box center [850, 376] width 104 height 41
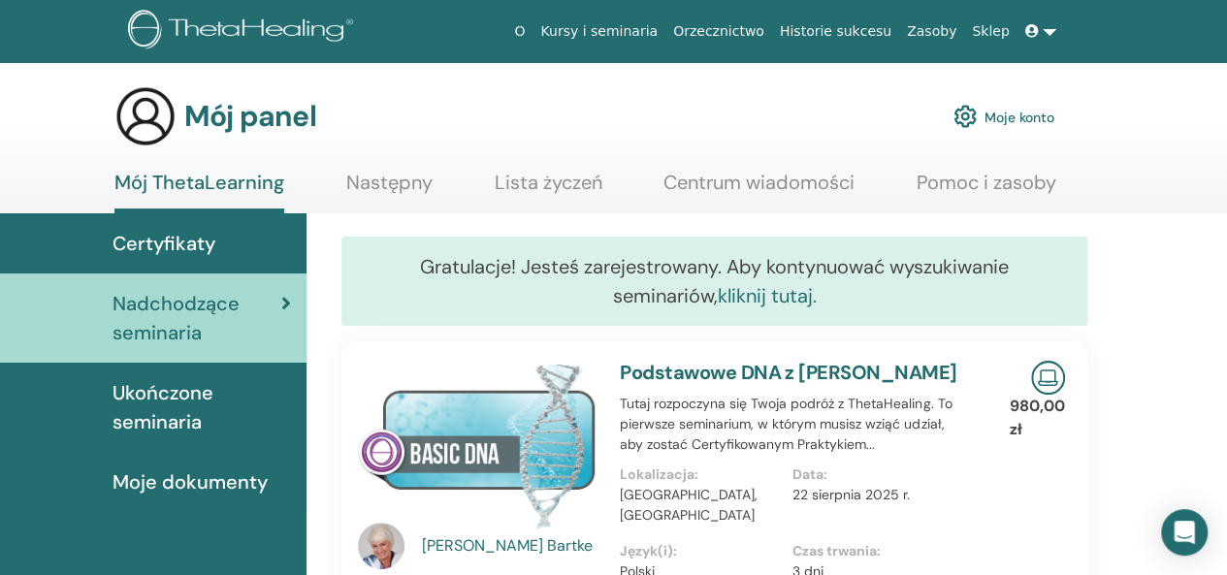
click at [733, 298] on font "kliknij tutaj." at bounding box center [767, 295] width 99 height 25
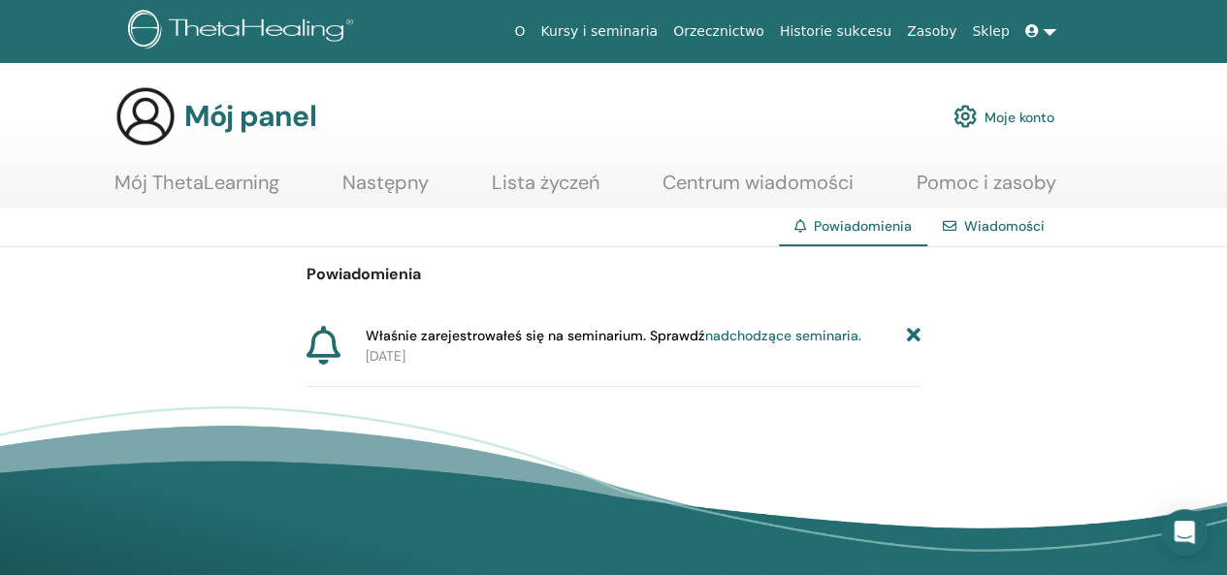
click at [256, 188] on font "Mój ThetaLearning" at bounding box center [196, 182] width 165 height 25
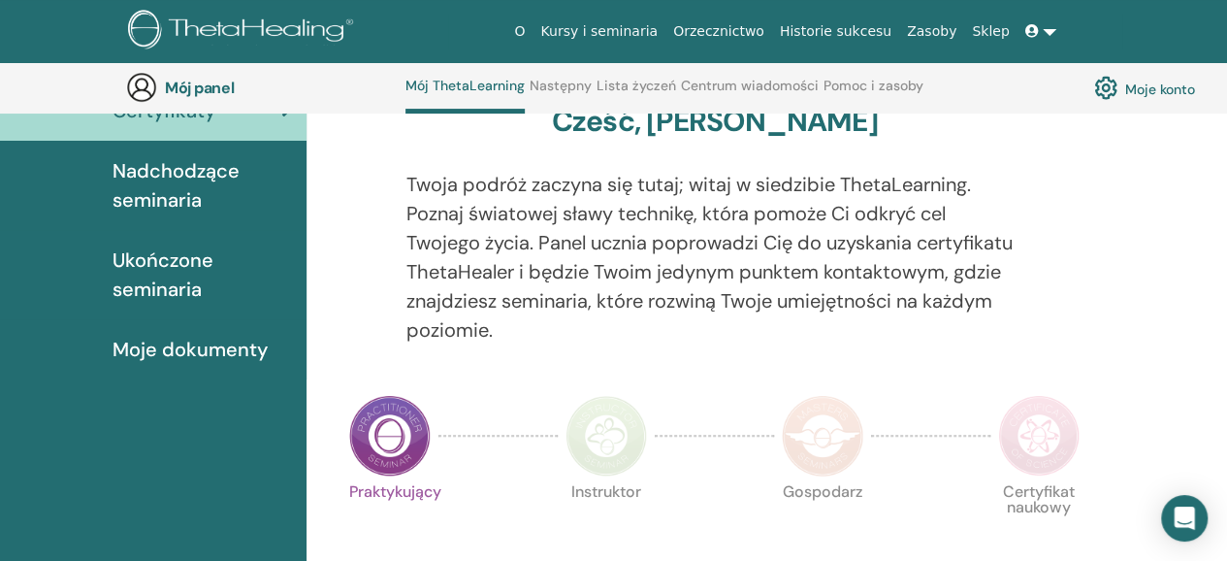
scroll to position [177, 0]
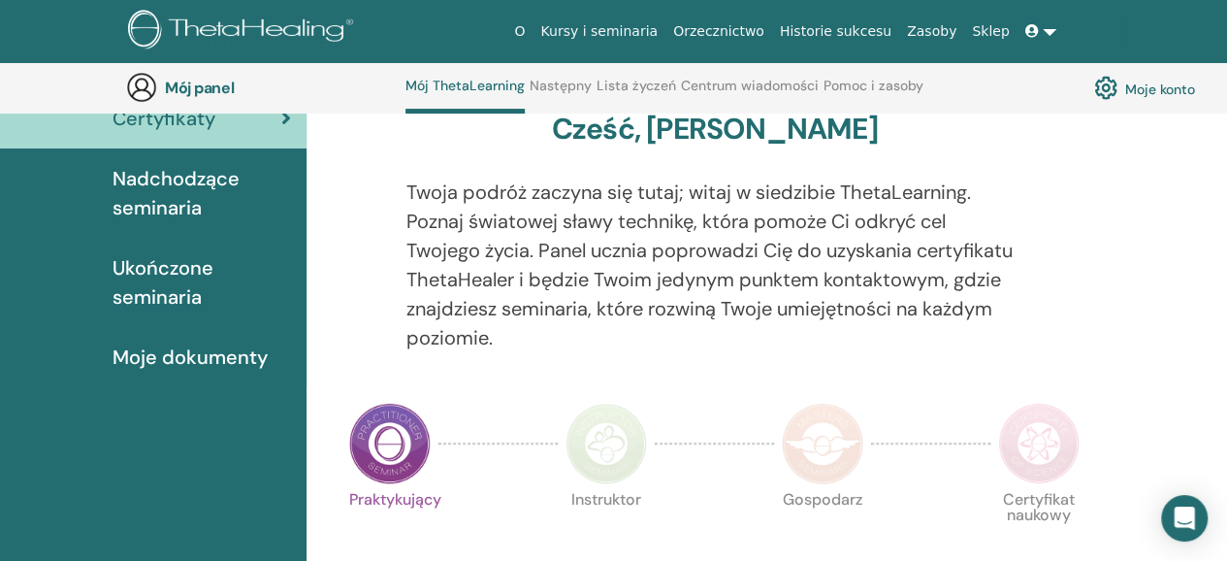
click at [375, 459] on img at bounding box center [389, 442] width 81 height 81
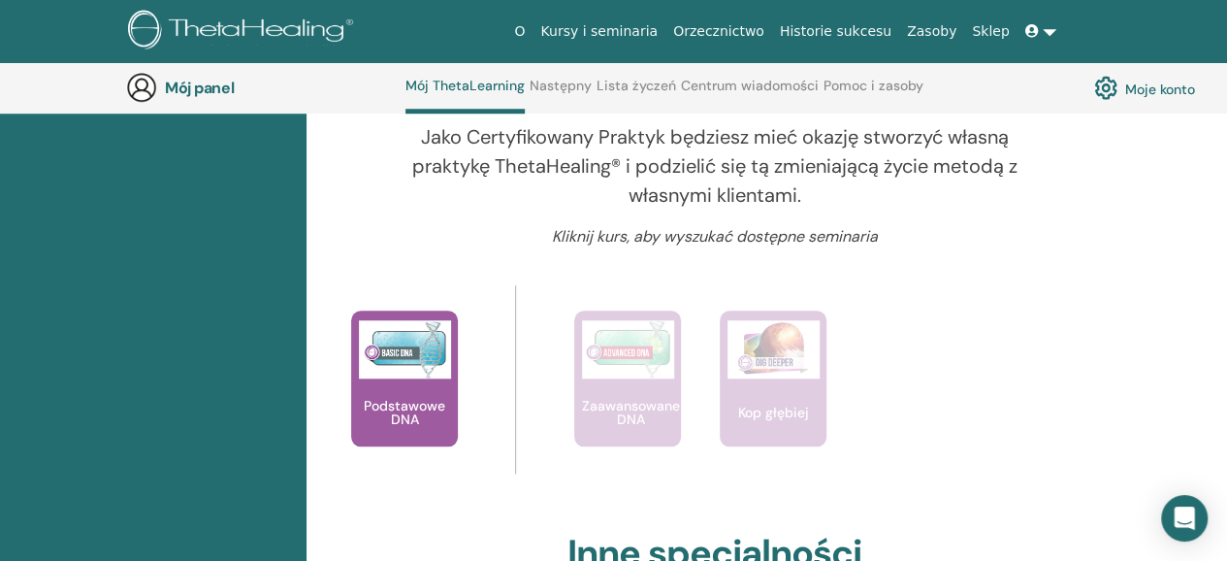
scroll to position [710, 0]
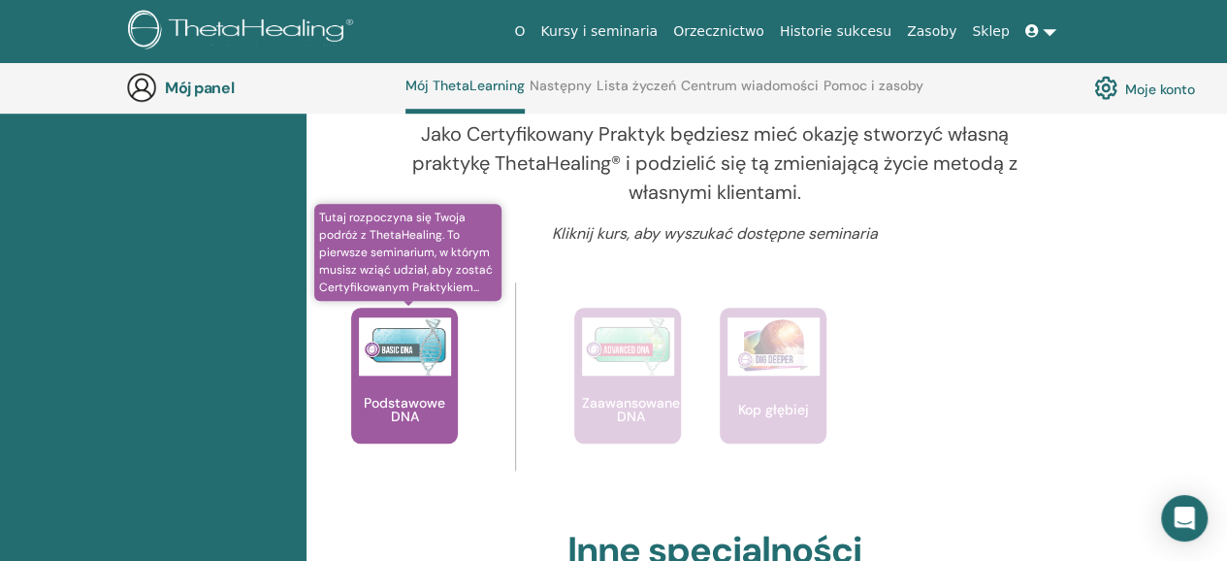
click at [405, 354] on img at bounding box center [405, 346] width 92 height 58
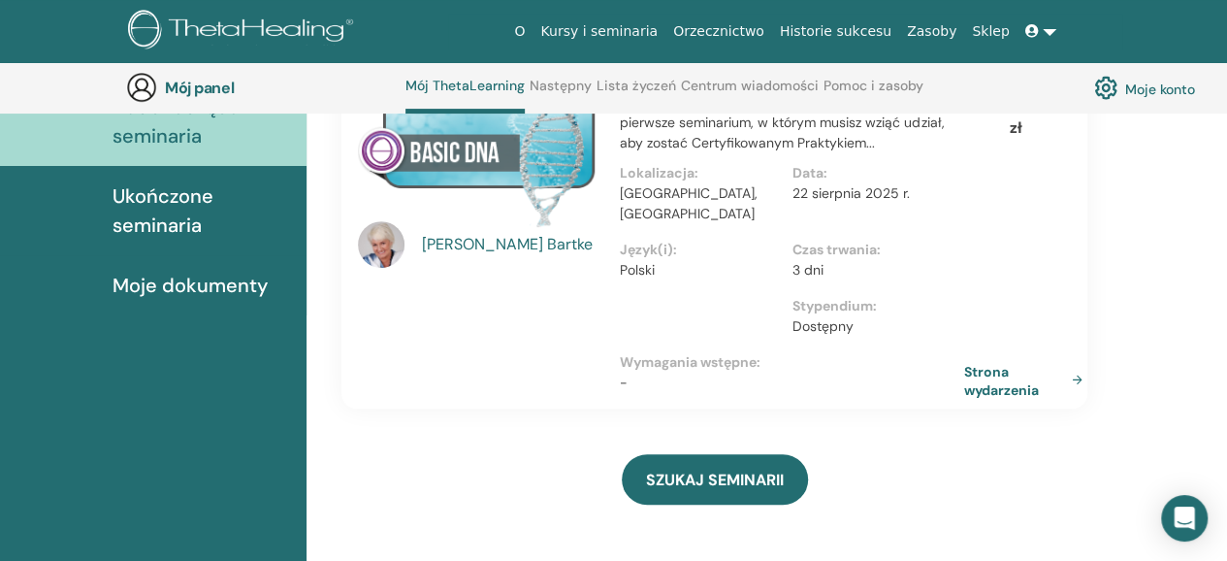
scroll to position [272, 0]
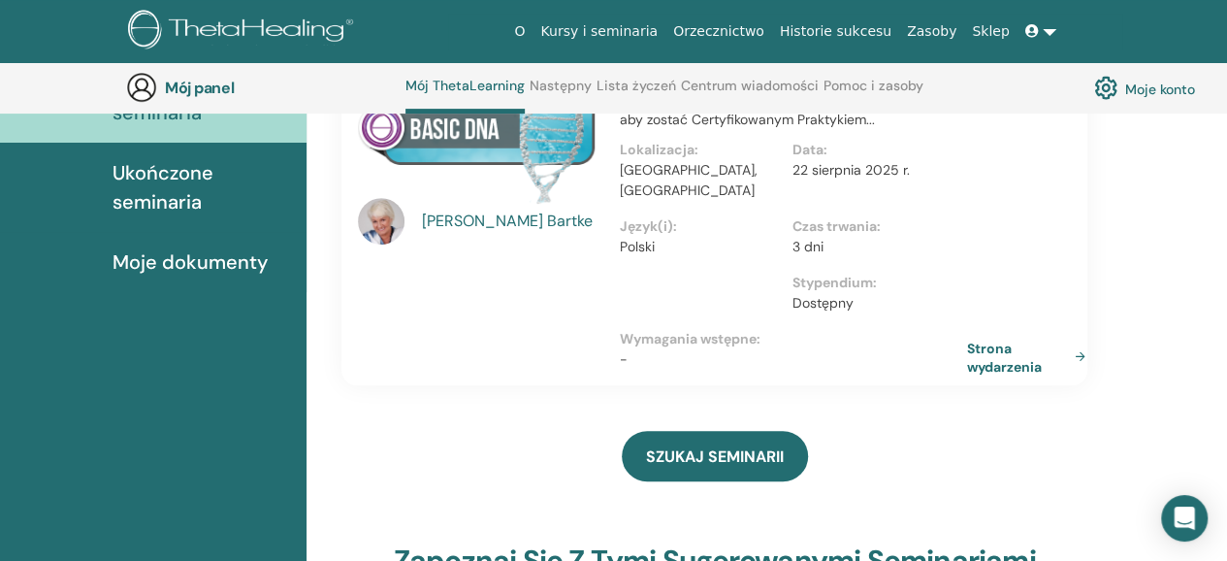
click at [1009, 338] on font "Strona wydarzenia" at bounding box center [1004, 356] width 75 height 36
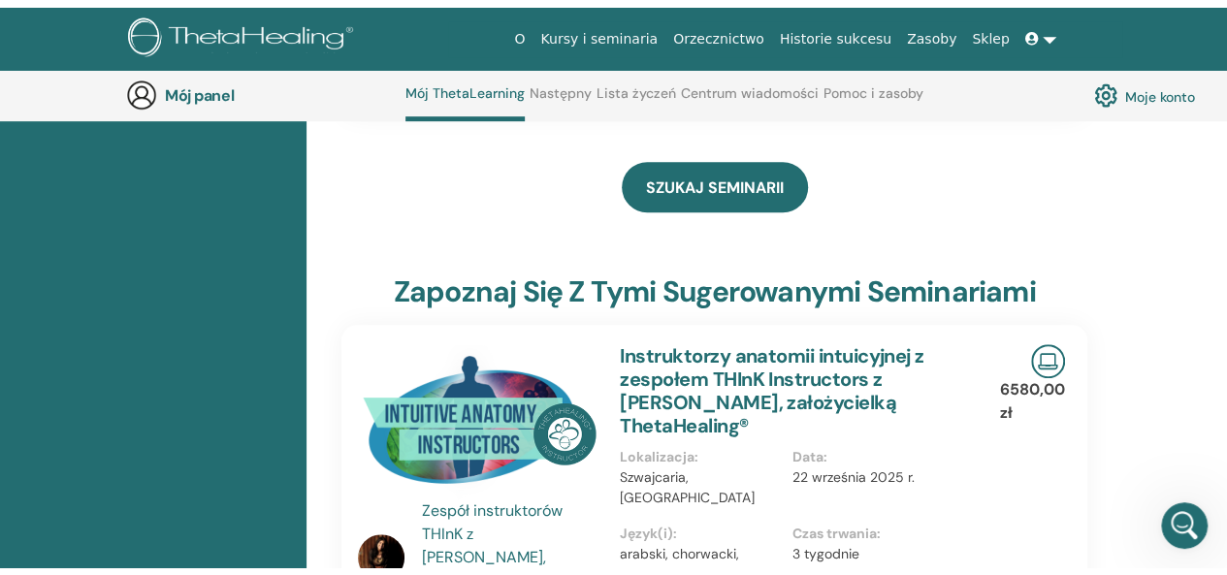
scroll to position [0, 0]
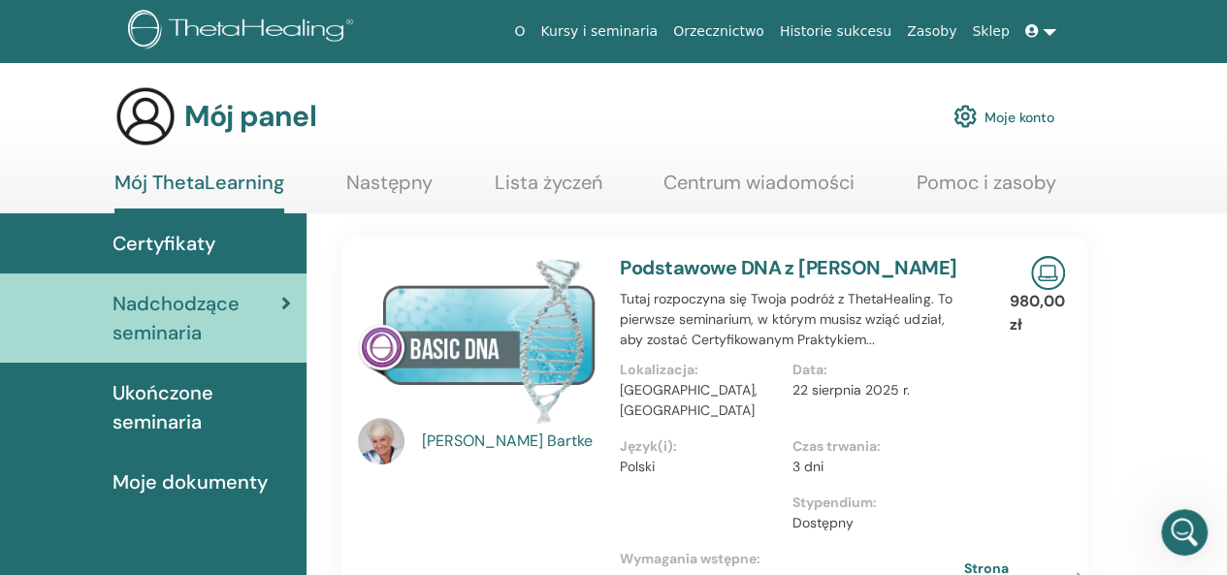
click at [483, 326] on img at bounding box center [477, 340] width 239 height 168
click at [483, 325] on img at bounding box center [477, 340] width 239 height 168
click at [997, 560] on font "Strona wydarzenia" at bounding box center [1004, 578] width 75 height 36
click at [1045, 280] on img at bounding box center [1048, 273] width 34 height 34
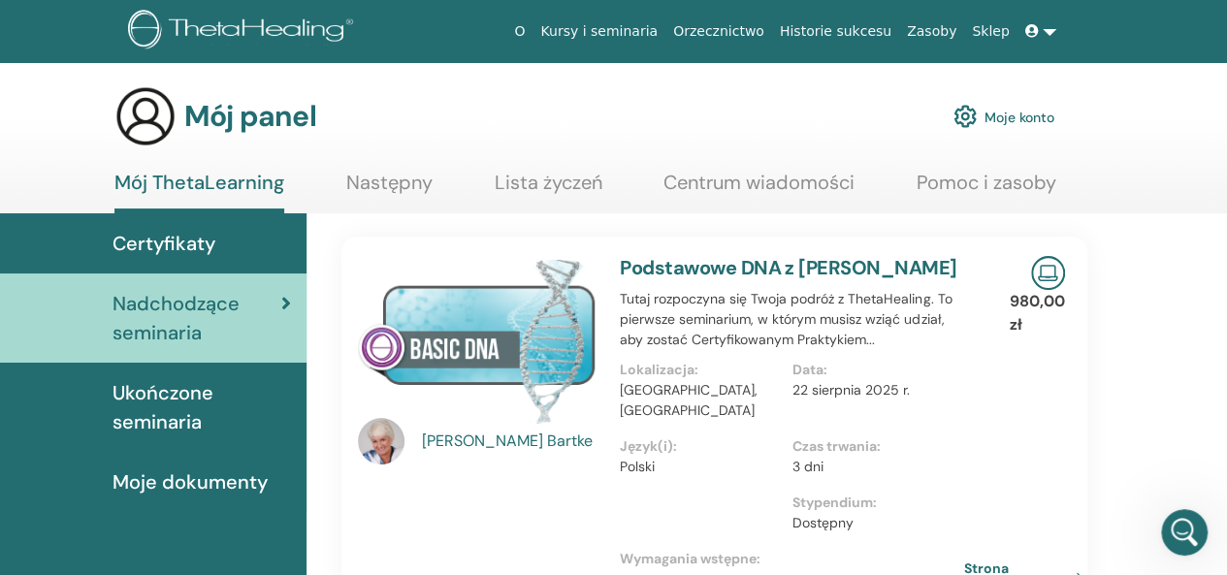
click at [1045, 280] on img at bounding box center [1048, 273] width 34 height 34
click at [990, 563] on font "Strona wydarzenia" at bounding box center [1004, 578] width 75 height 36
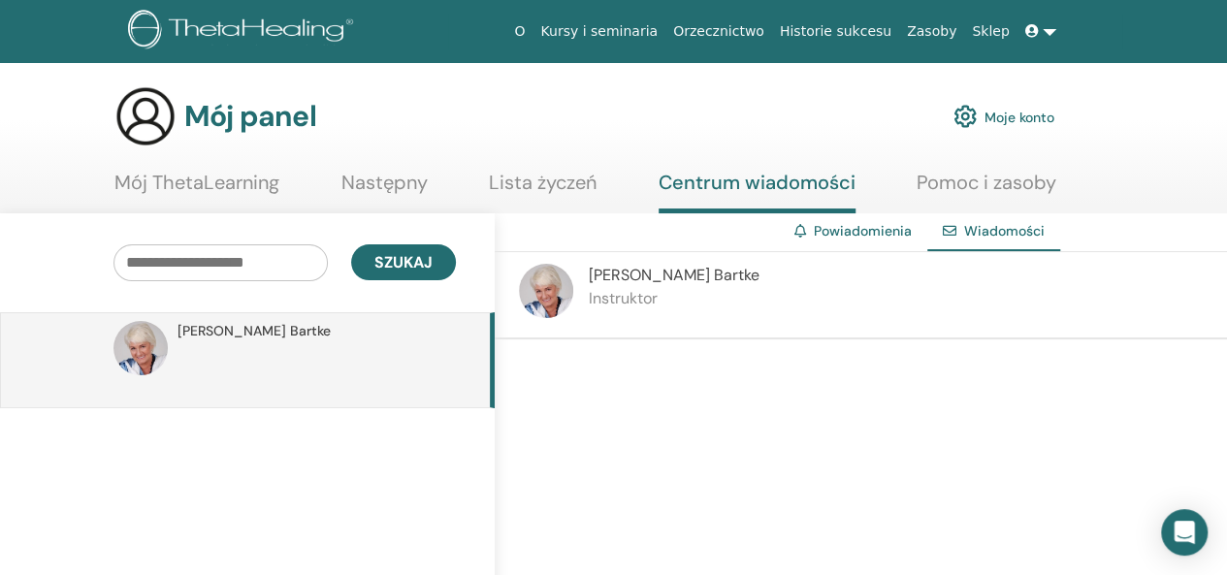
click at [212, 177] on font "Mój ThetaLearning" at bounding box center [196, 182] width 165 height 25
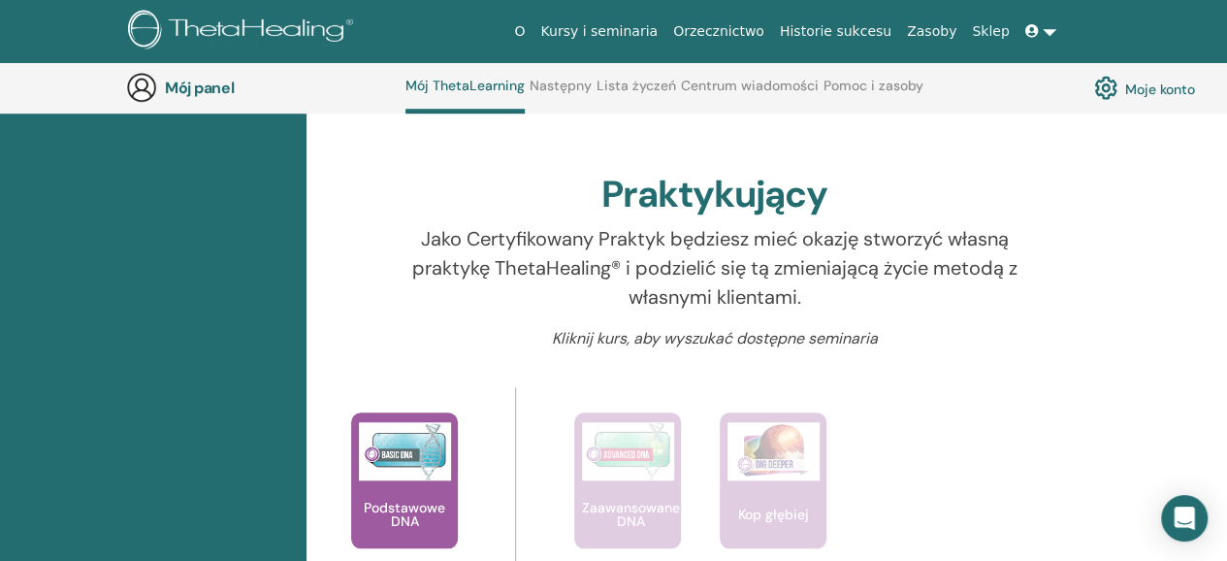
scroll to position [730, 0]
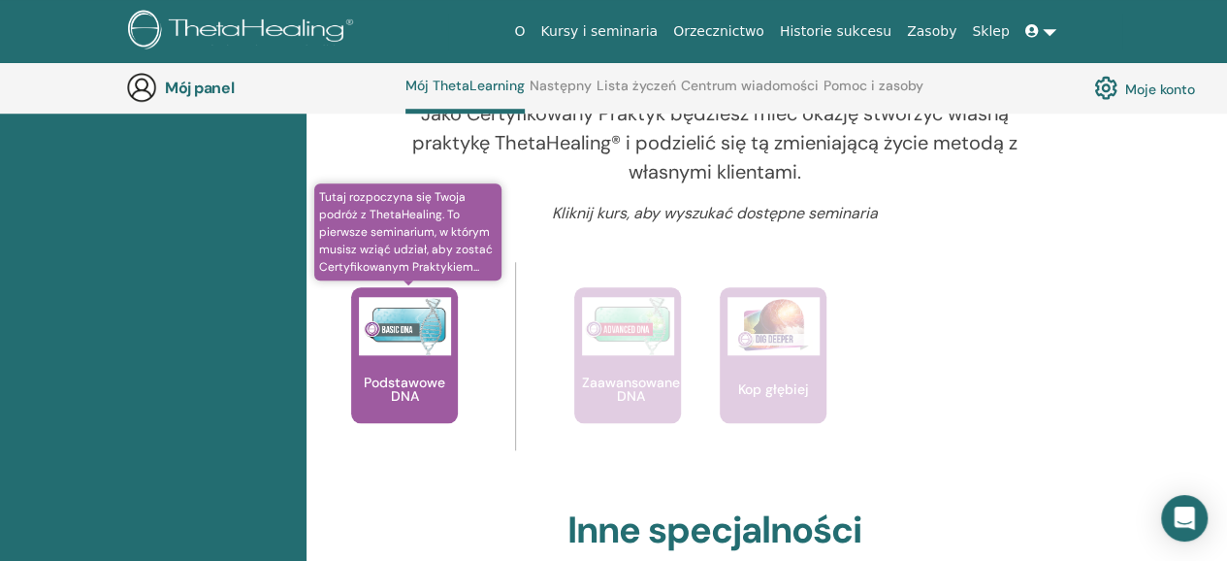
click at [423, 373] on font "Podstawowe DNA" at bounding box center [404, 388] width 81 height 31
